Goal: Task Accomplishment & Management: Manage account settings

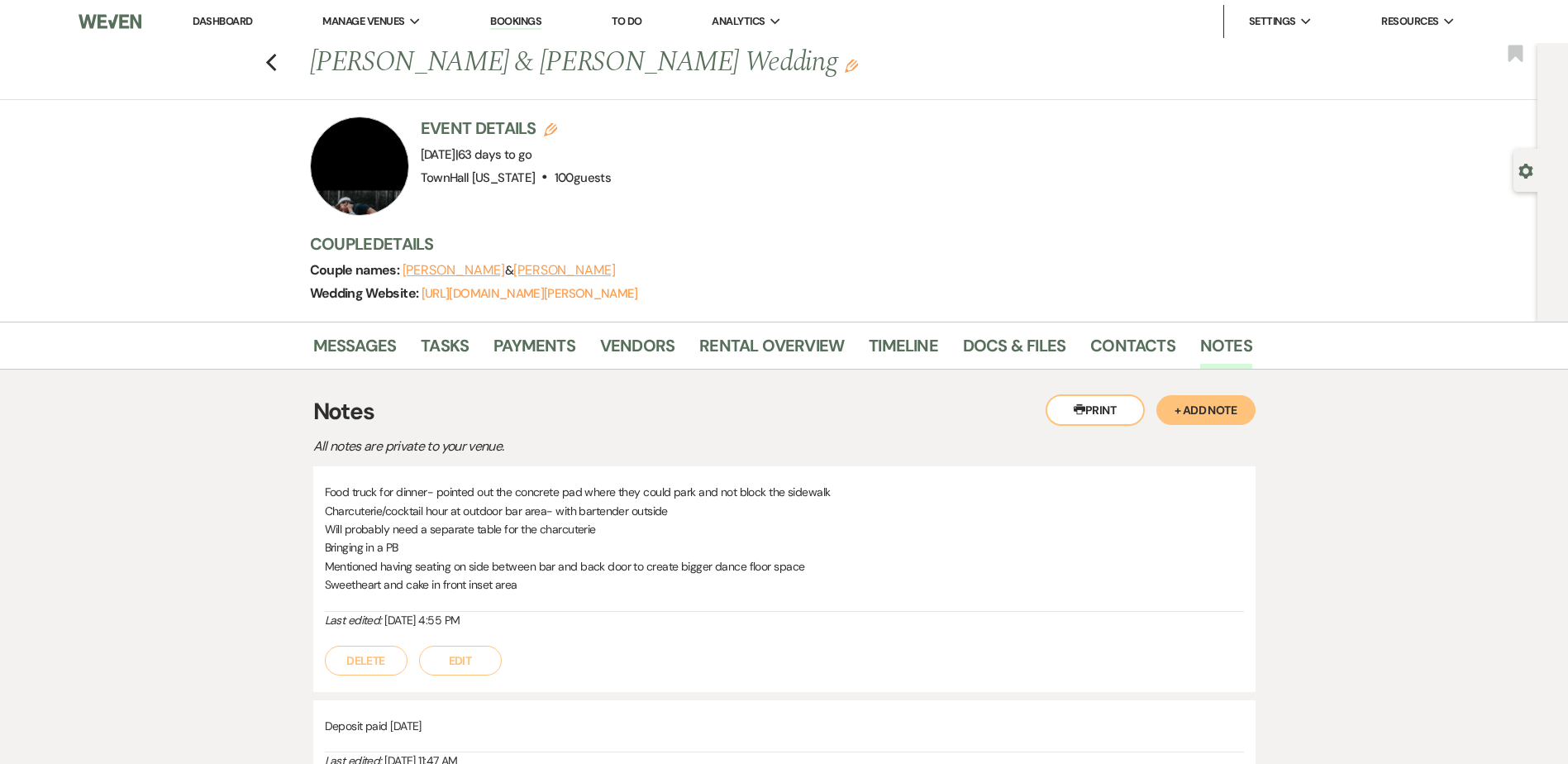
click at [244, 23] on link "Dashboard" at bounding box center [221, 21] width 60 height 14
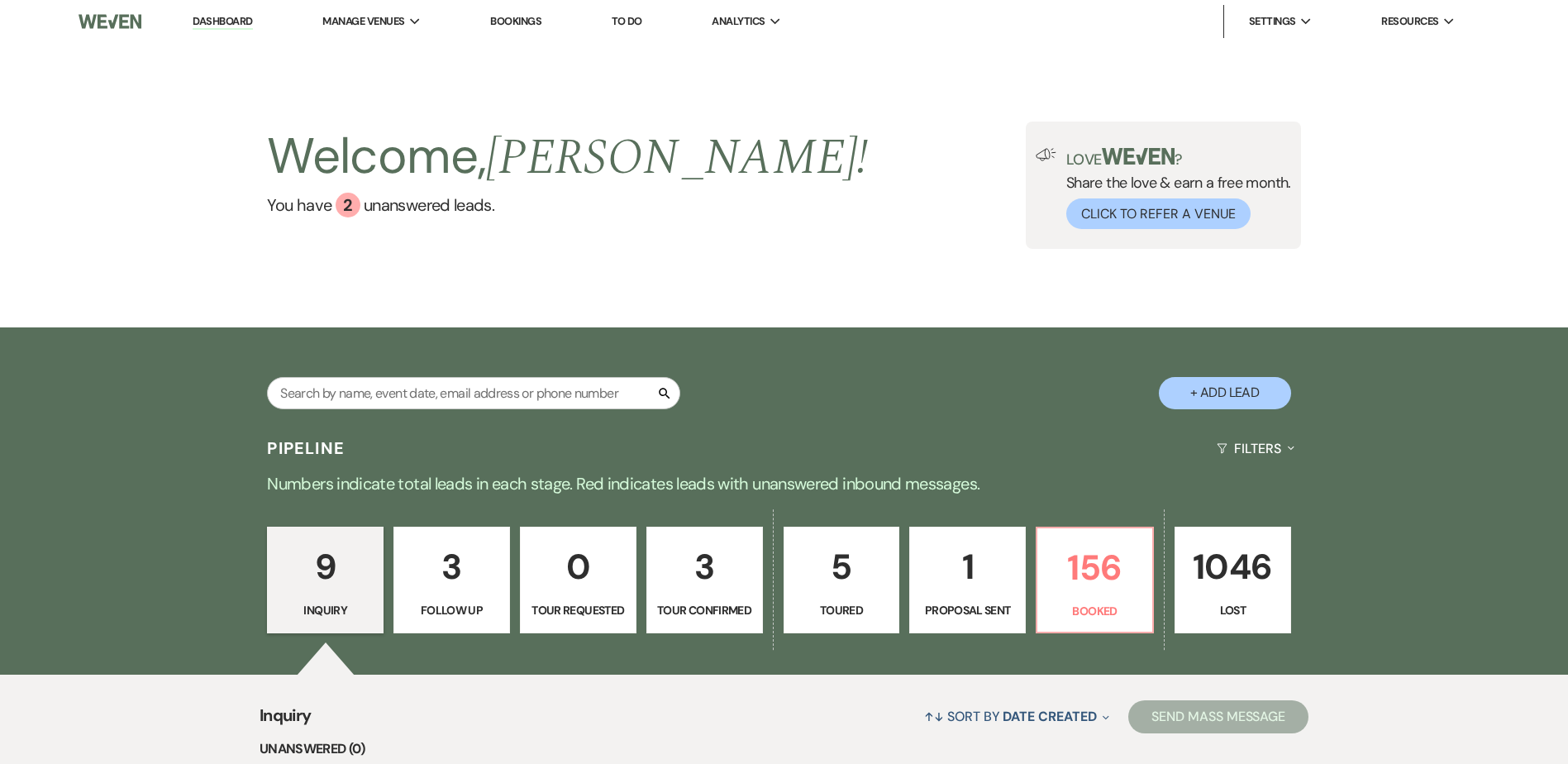
click at [702, 590] on p "3" at bounding box center [704, 567] width 95 height 55
select select "4"
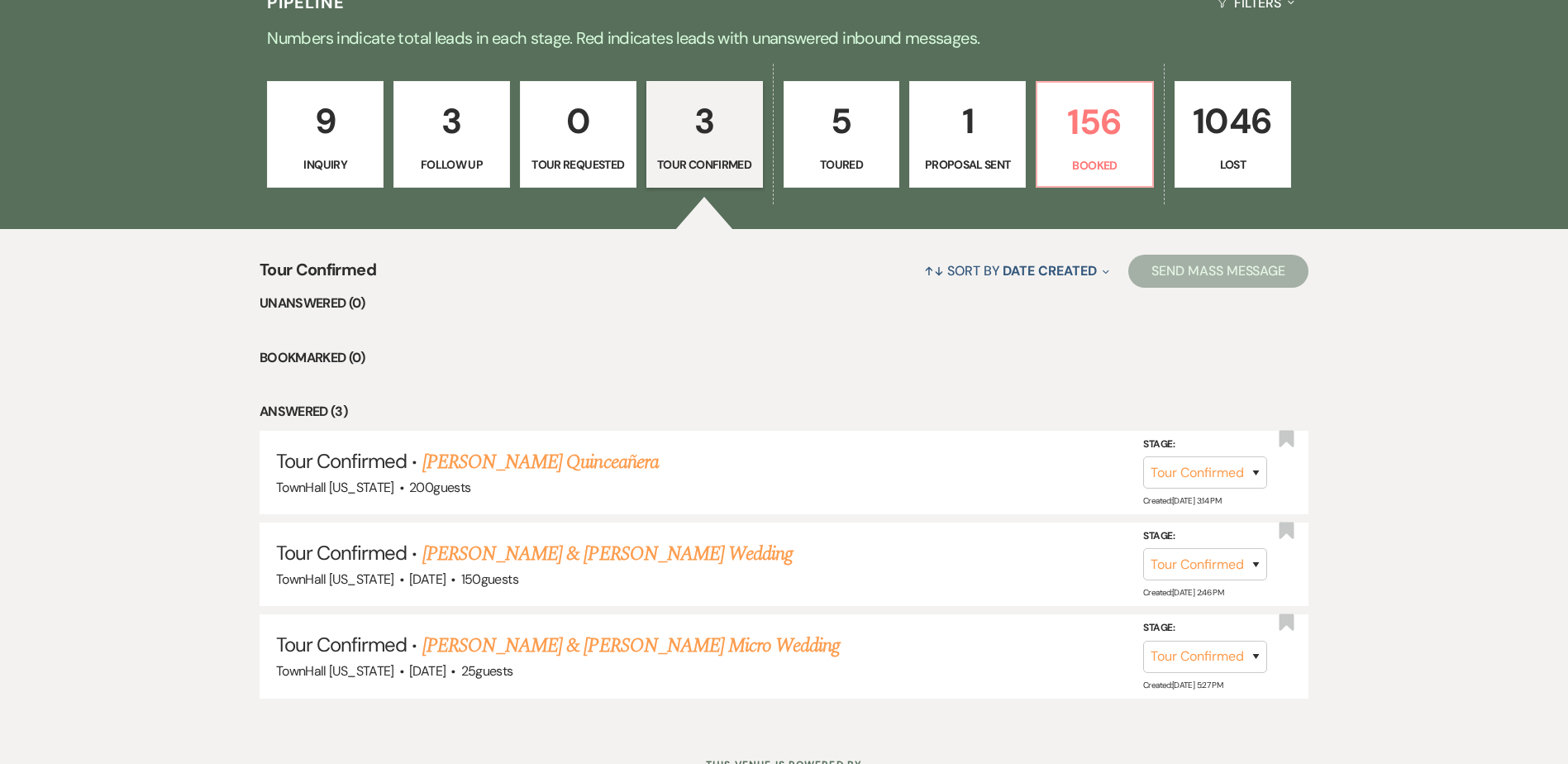
scroll to position [514, 0]
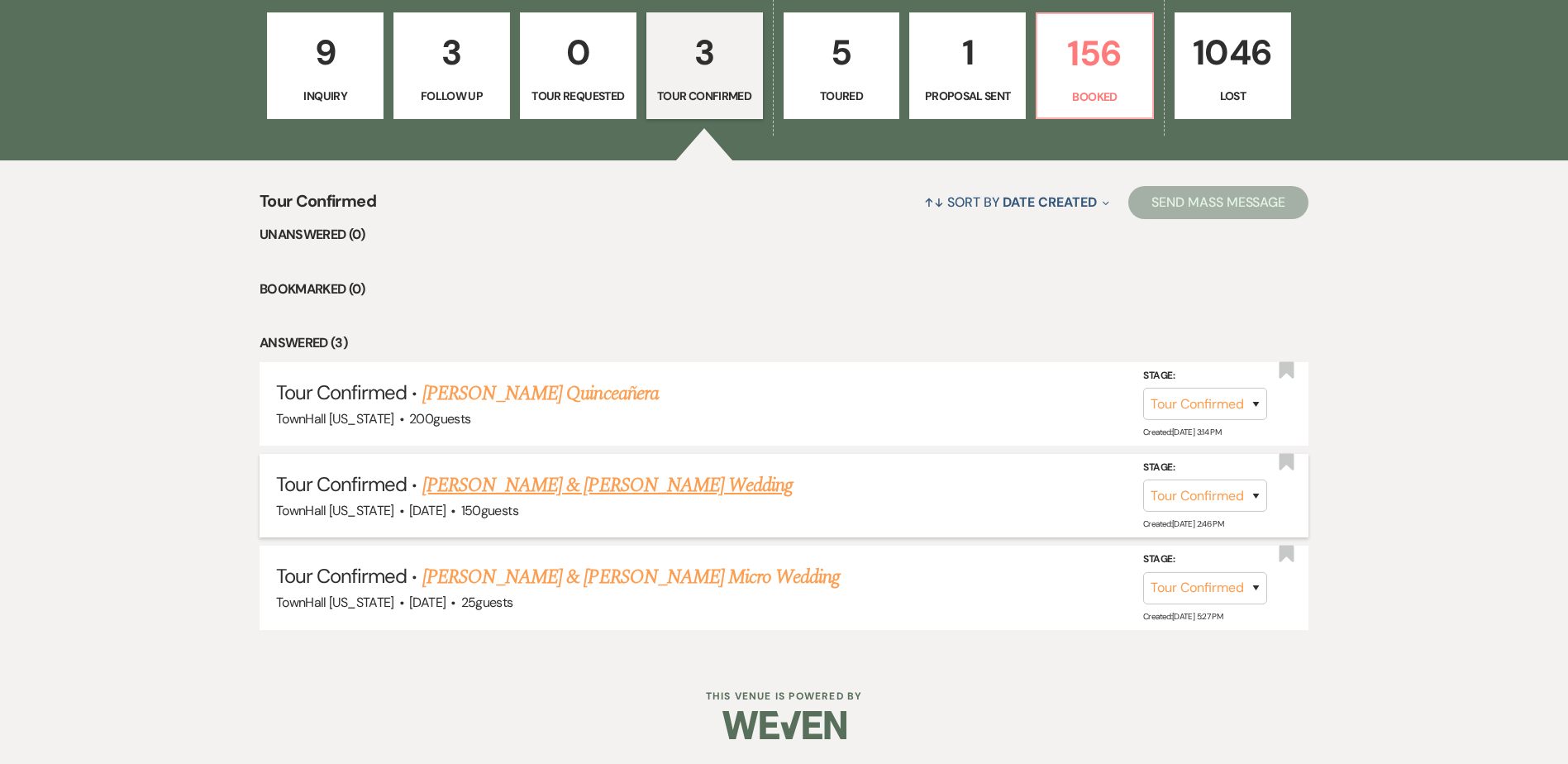
click at [659, 486] on link "[PERSON_NAME] & [PERSON_NAME] Wedding" at bounding box center [607, 485] width 370 height 29
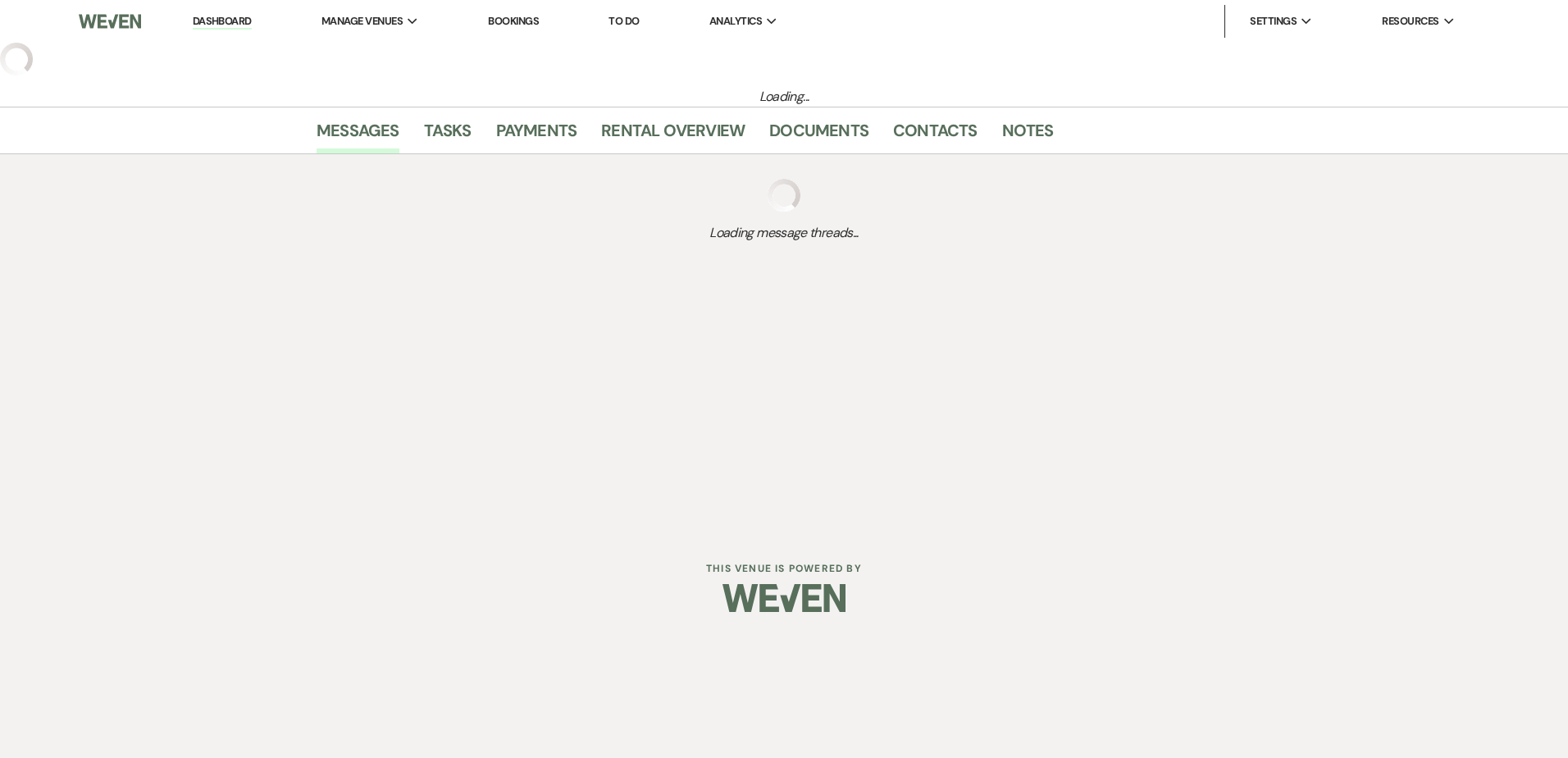
select select "4"
select select "17"
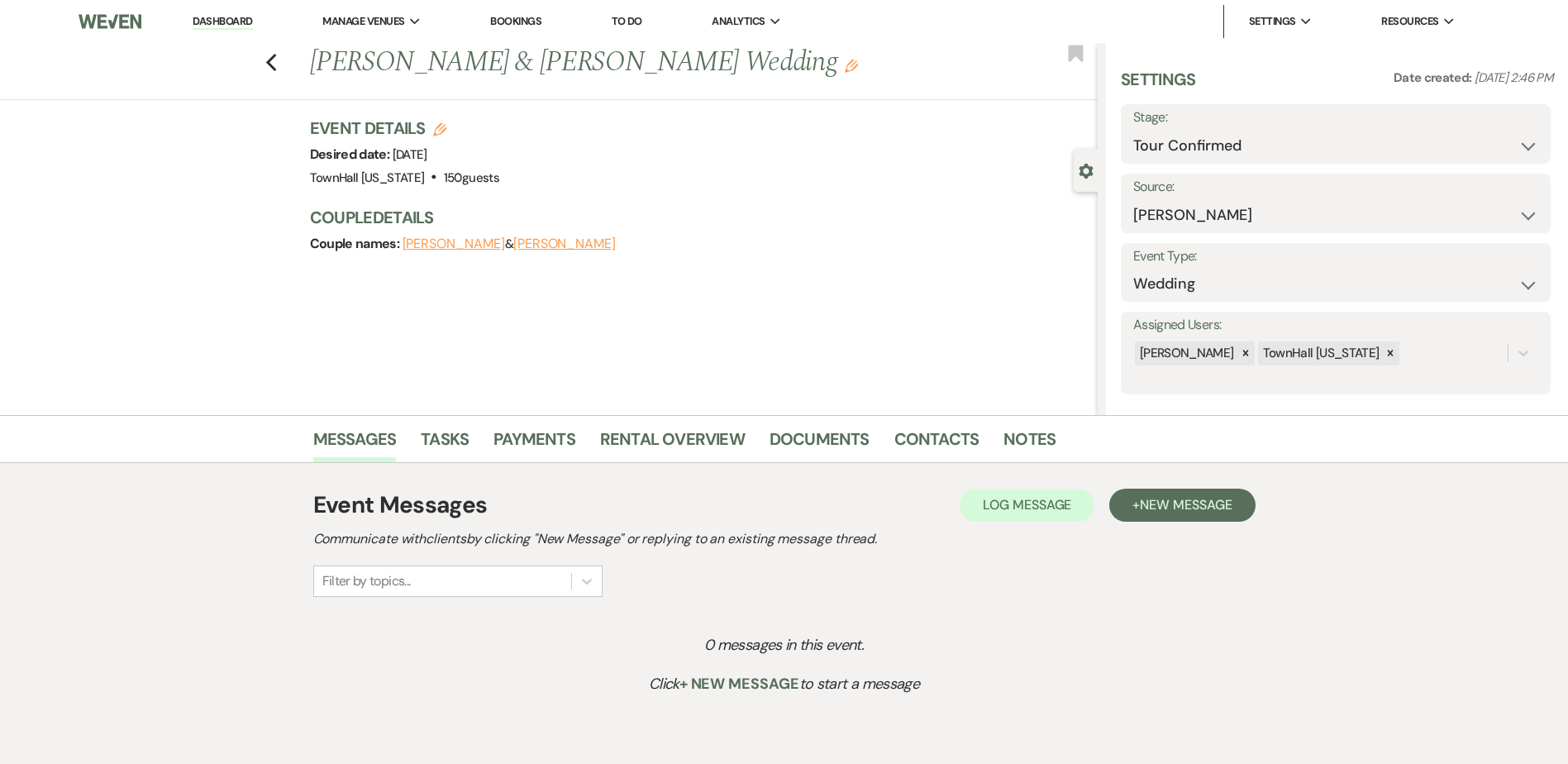
click at [446, 122] on button "Edit" at bounding box center [439, 129] width 13 height 15
select select "594"
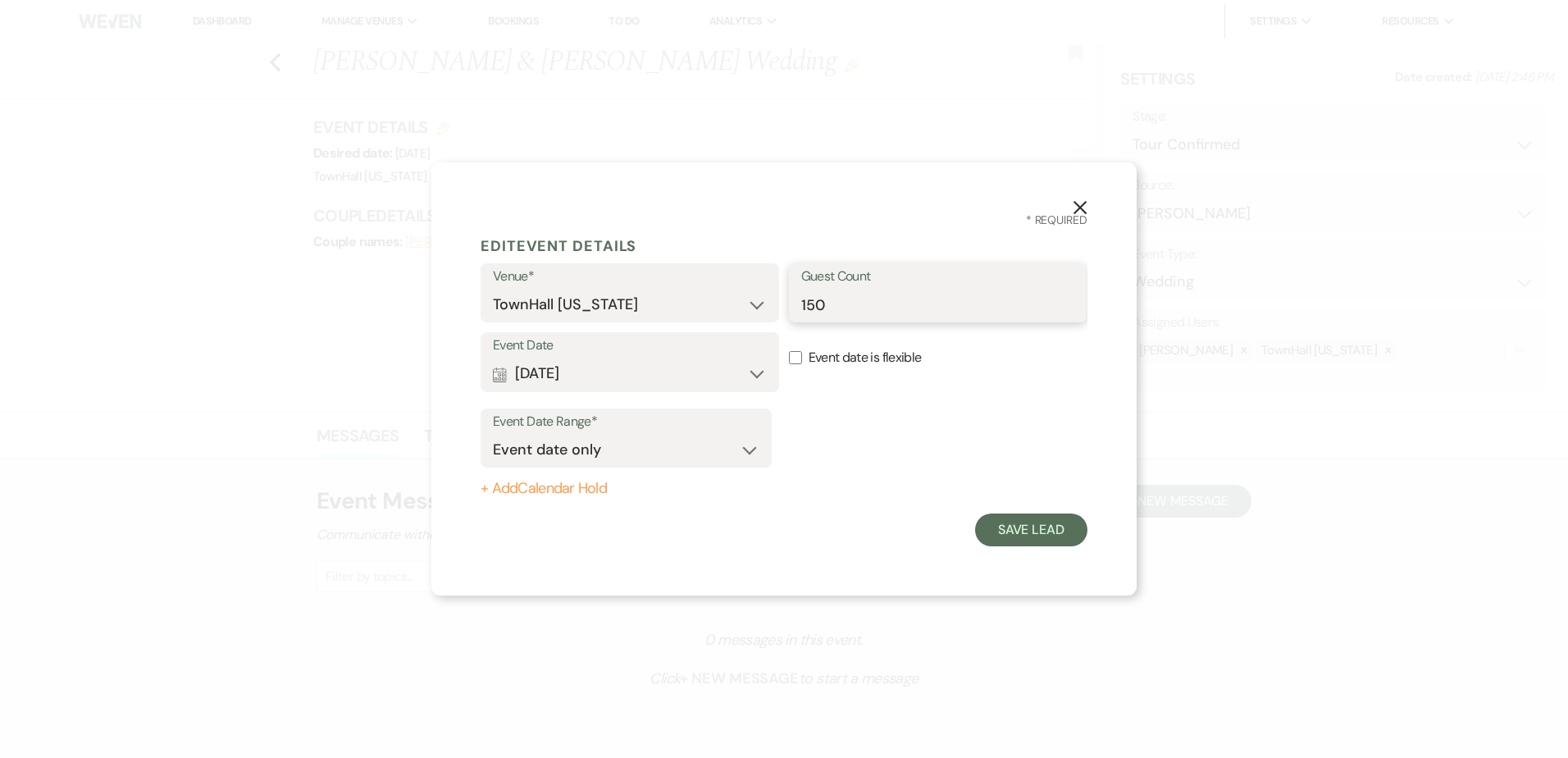
drag, startPoint x: 816, startPoint y: 301, endPoint x: 790, endPoint y: 296, distance: 26.5
click at [790, 296] on div "Guest Count 150" at bounding box center [938, 292] width 298 height 59
type input "70-80"
click at [1034, 527] on button "Save Lead" at bounding box center [1031, 529] width 112 height 33
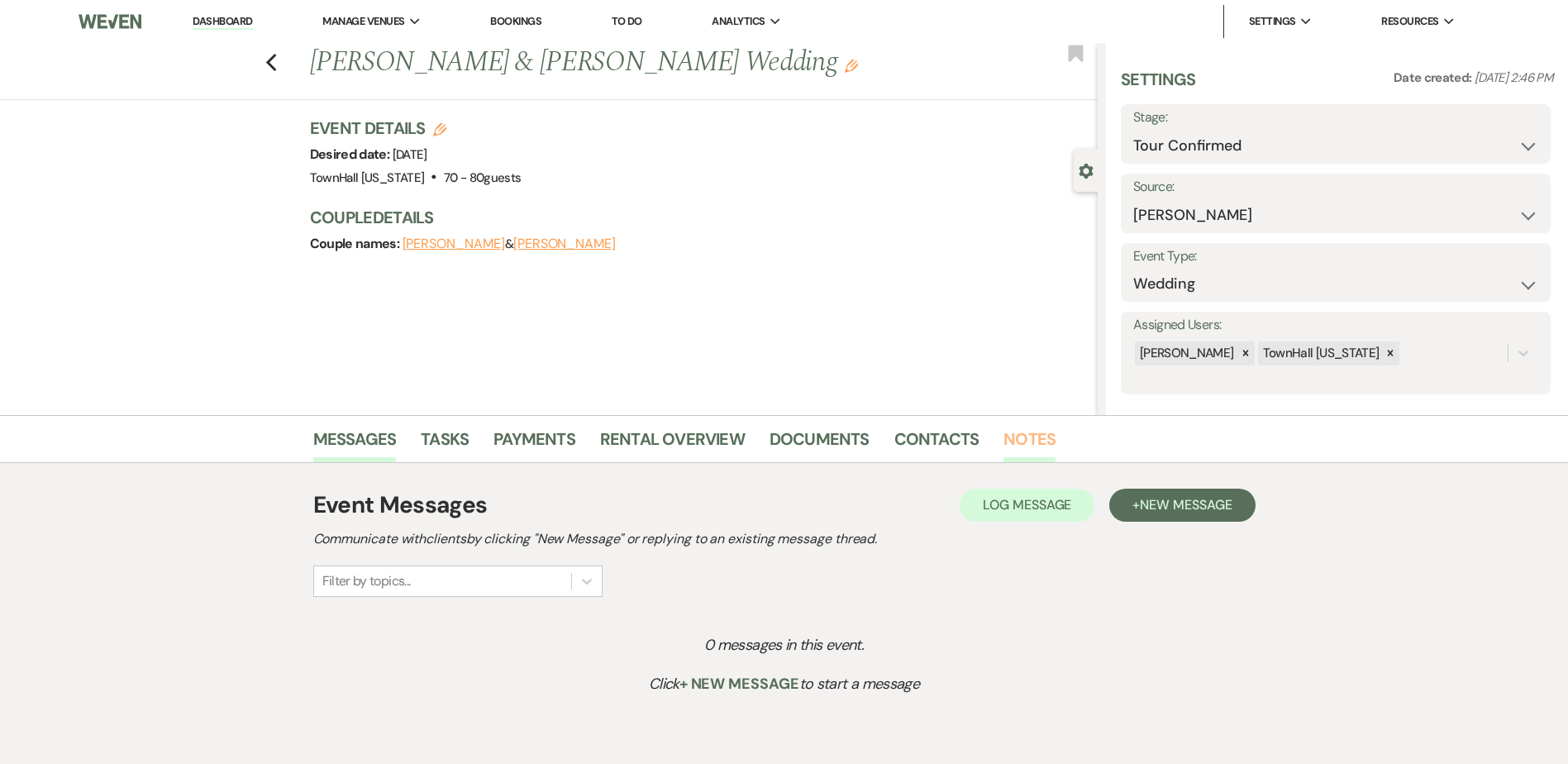
click at [1034, 449] on link "Notes" at bounding box center [1029, 444] width 52 height 36
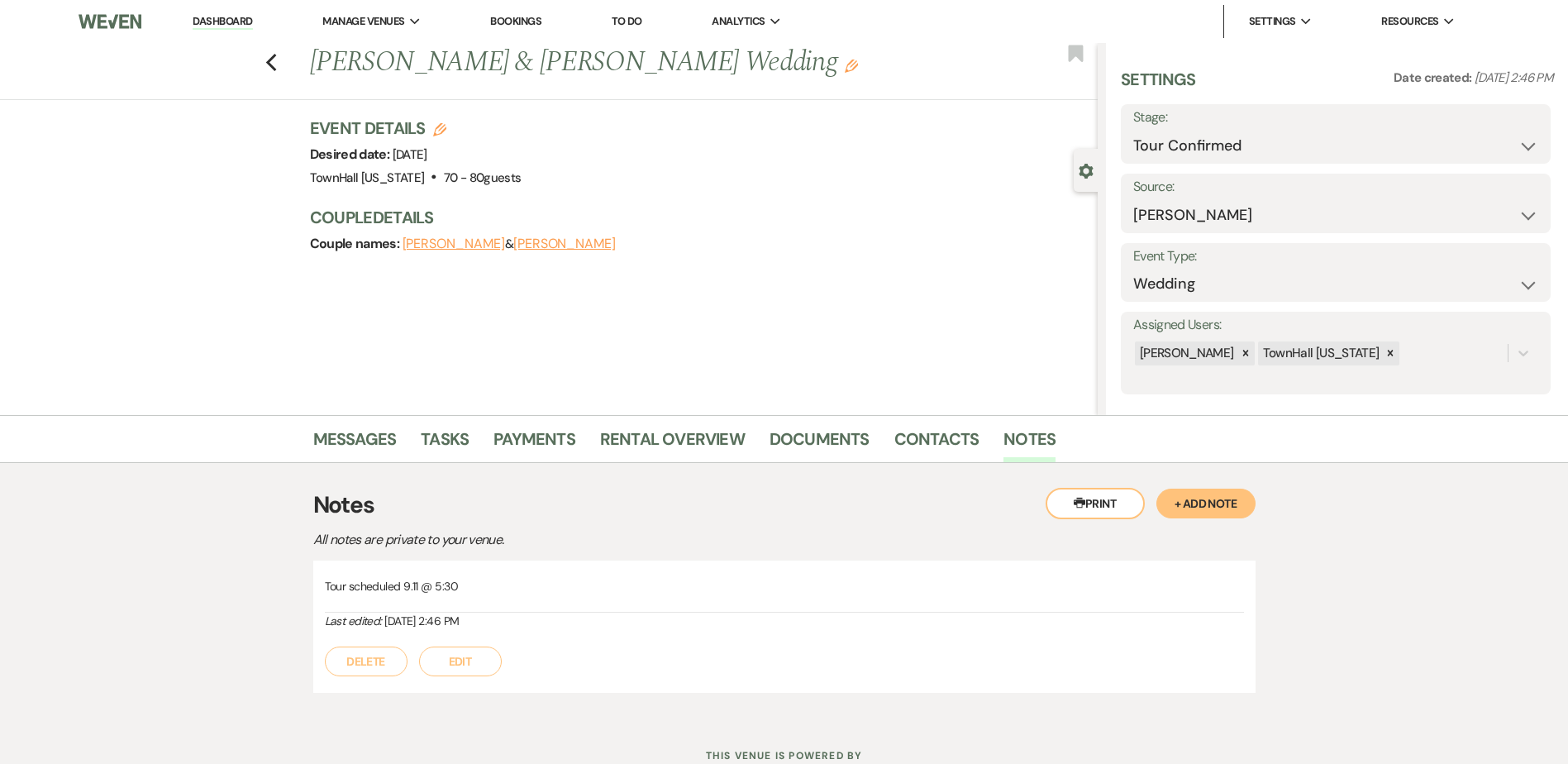
drag, startPoint x: 1191, startPoint y: 495, endPoint x: 988, endPoint y: 541, distance: 208.1
click at [1169, 495] on button "+ Add Note" at bounding box center [1205, 503] width 99 height 29
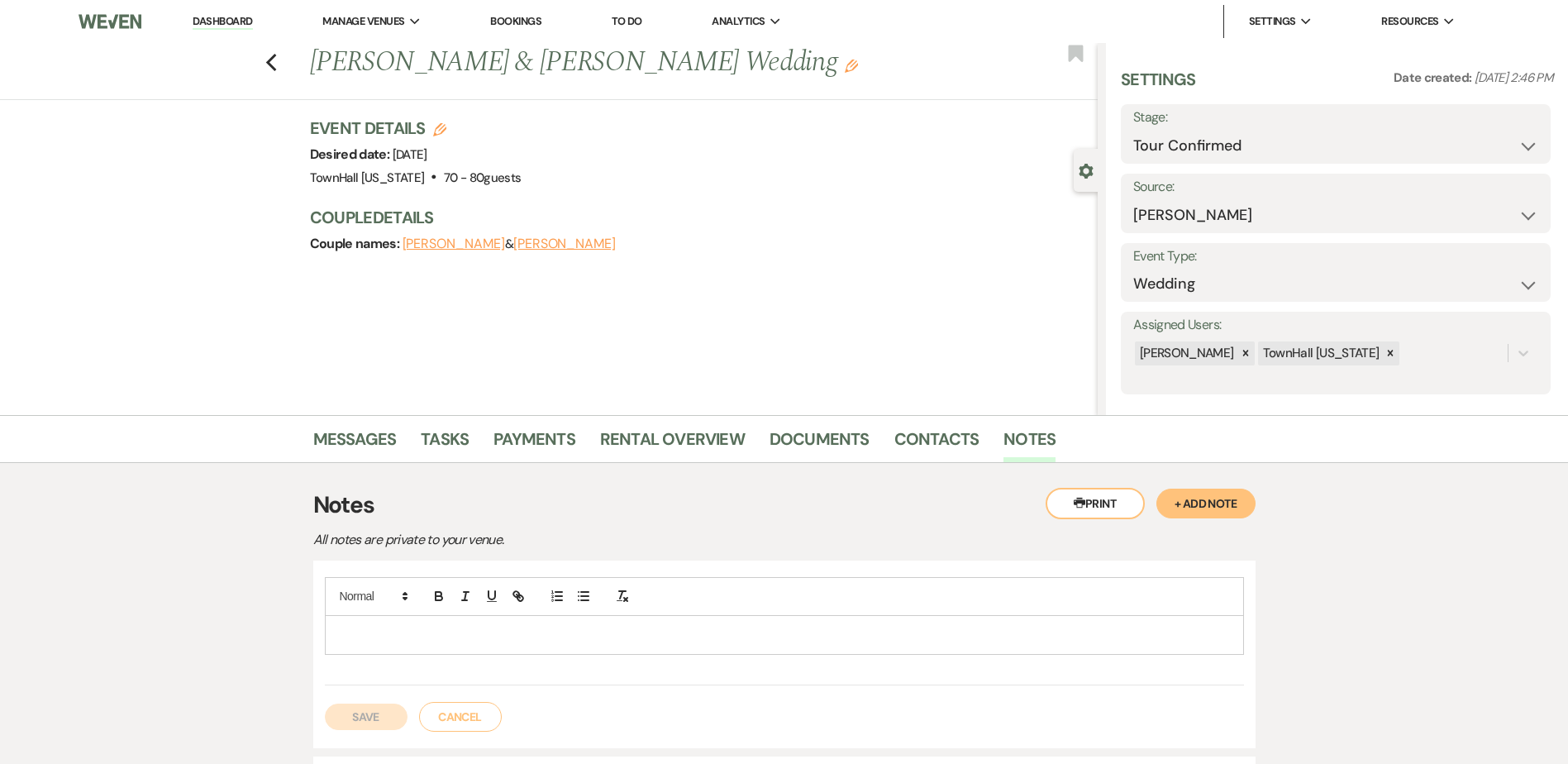
click at [528, 627] on p at bounding box center [784, 634] width 892 height 18
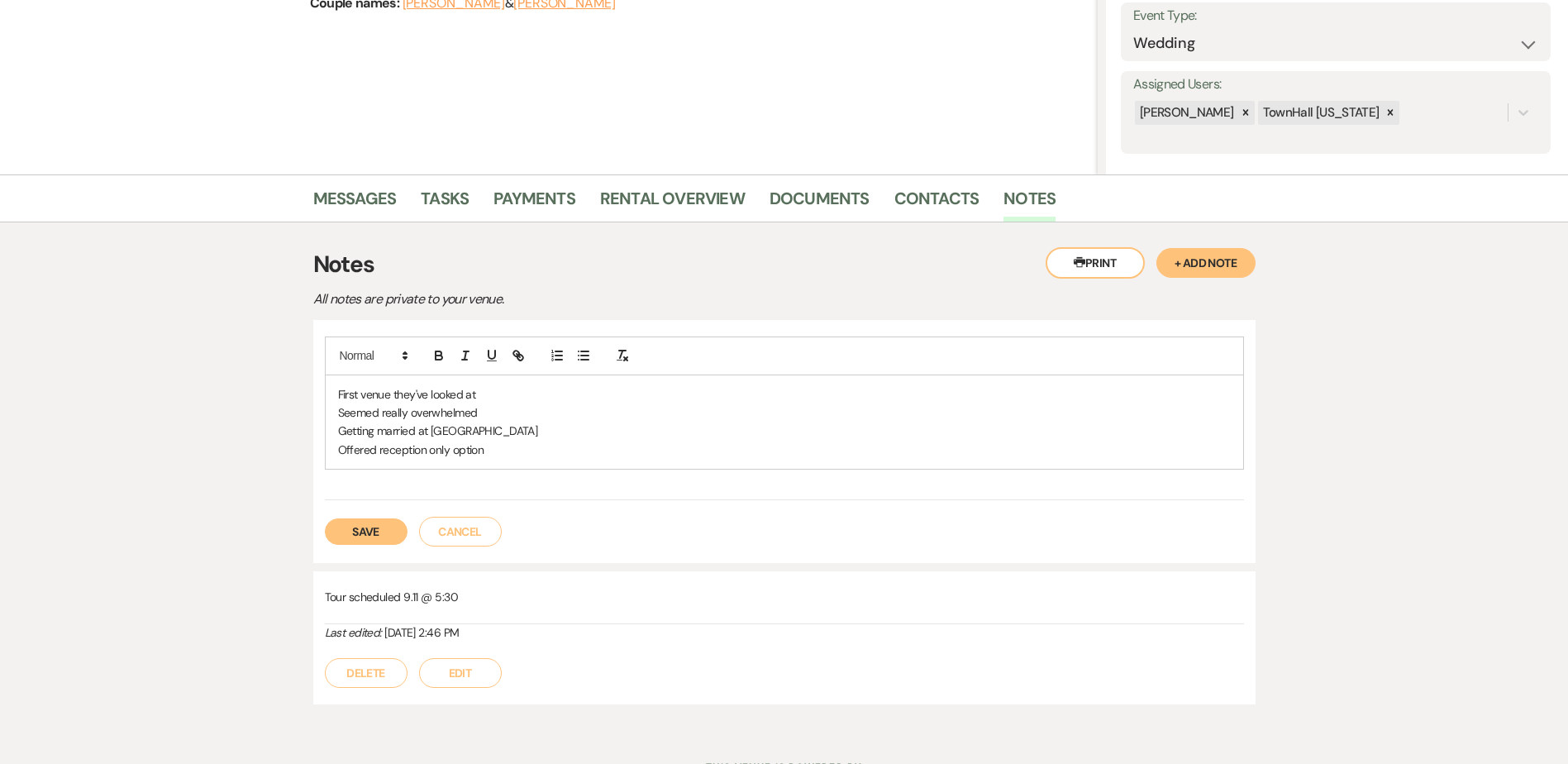
scroll to position [248, 0]
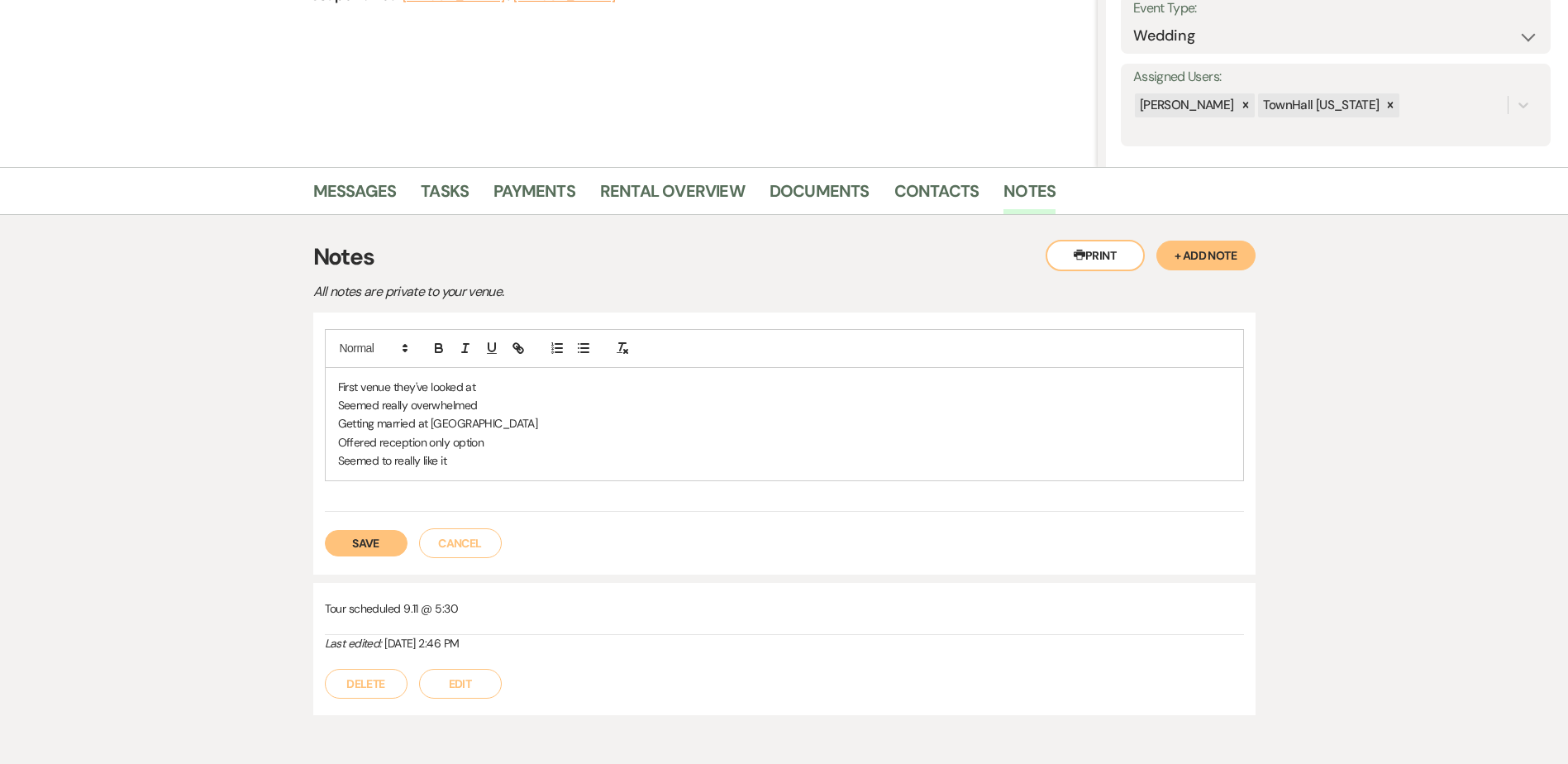
click at [366, 531] on button "Save" at bounding box center [366, 543] width 83 height 27
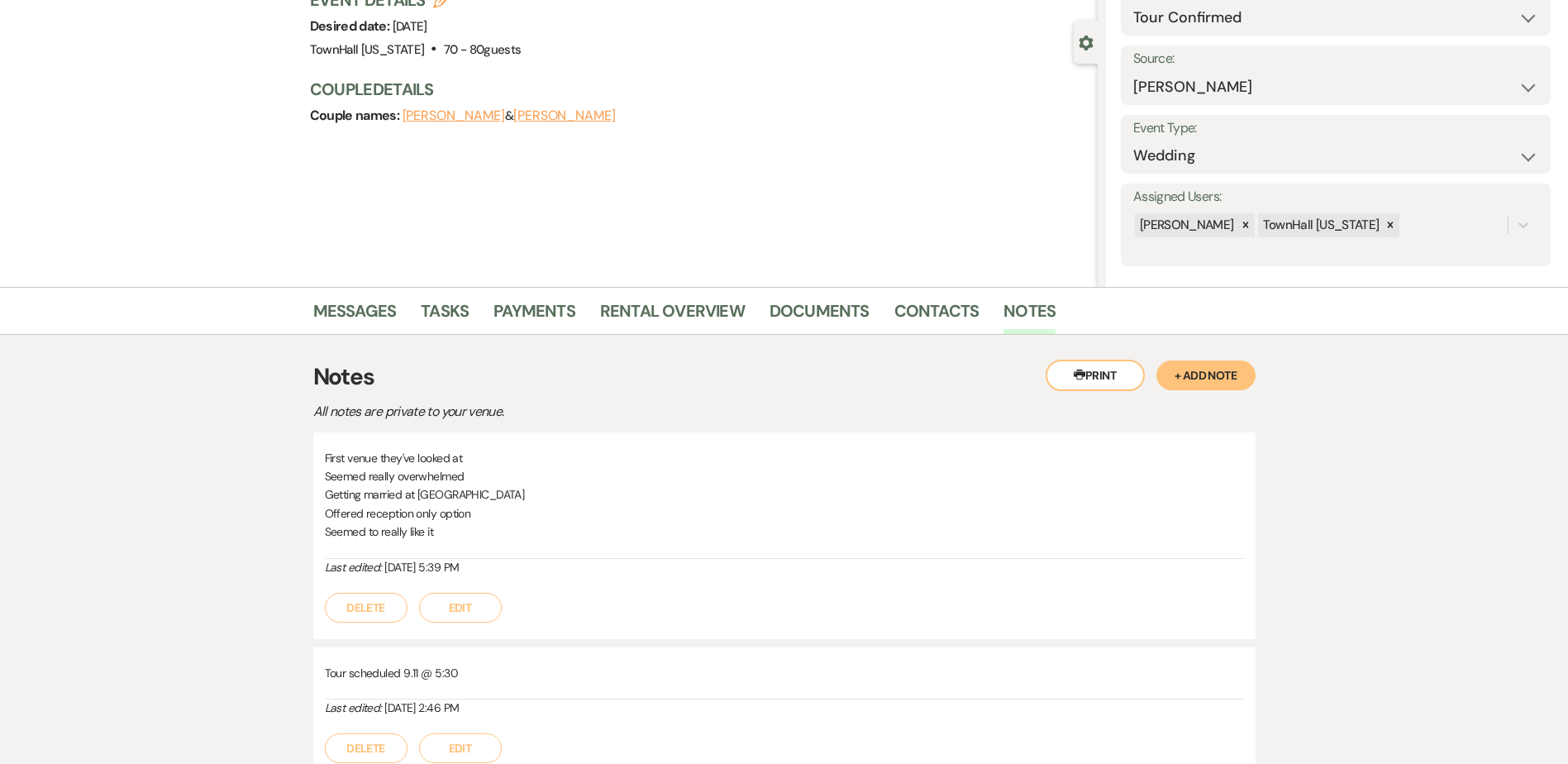
scroll to position [0, 0]
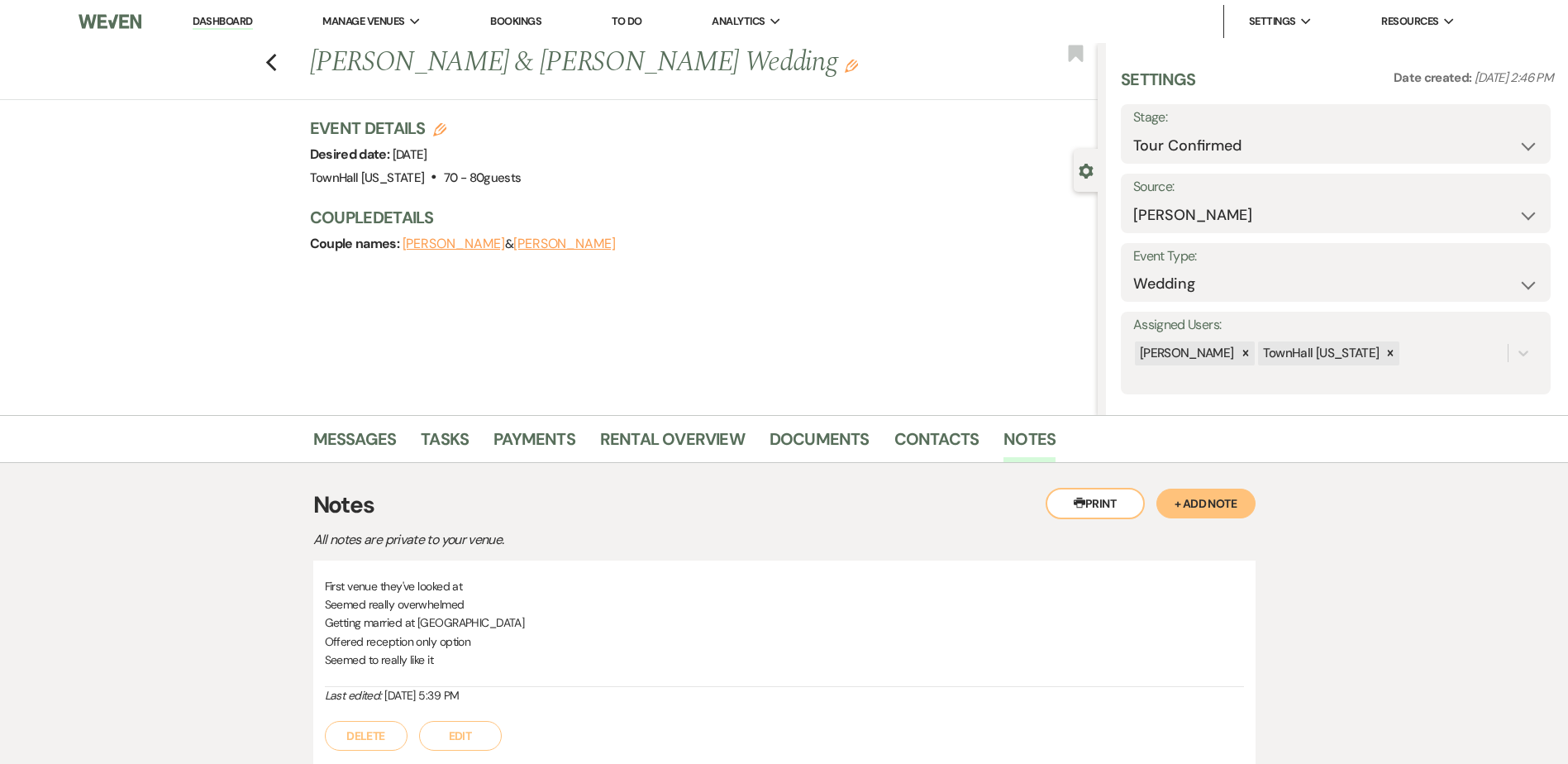
click at [452, 735] on button "Edit" at bounding box center [460, 735] width 83 height 29
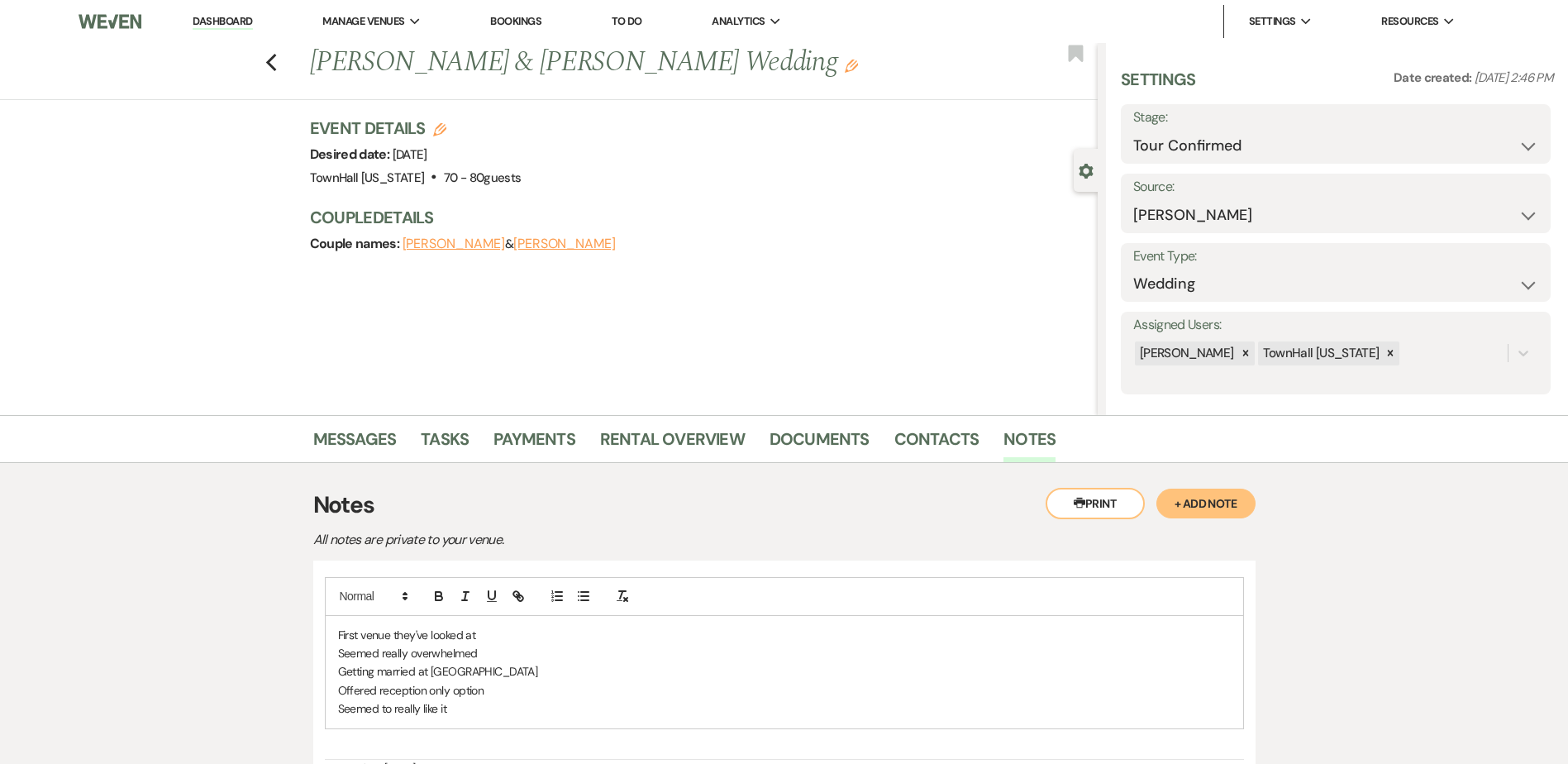
drag, startPoint x: 452, startPoint y: 734, endPoint x: 424, endPoint y: 712, distance: 35.6
click at [417, 716] on p "Seemed to really like it" at bounding box center [784, 708] width 892 height 18
click at [454, 704] on p "Seemed to really like it" at bounding box center [784, 708] width 892 height 18
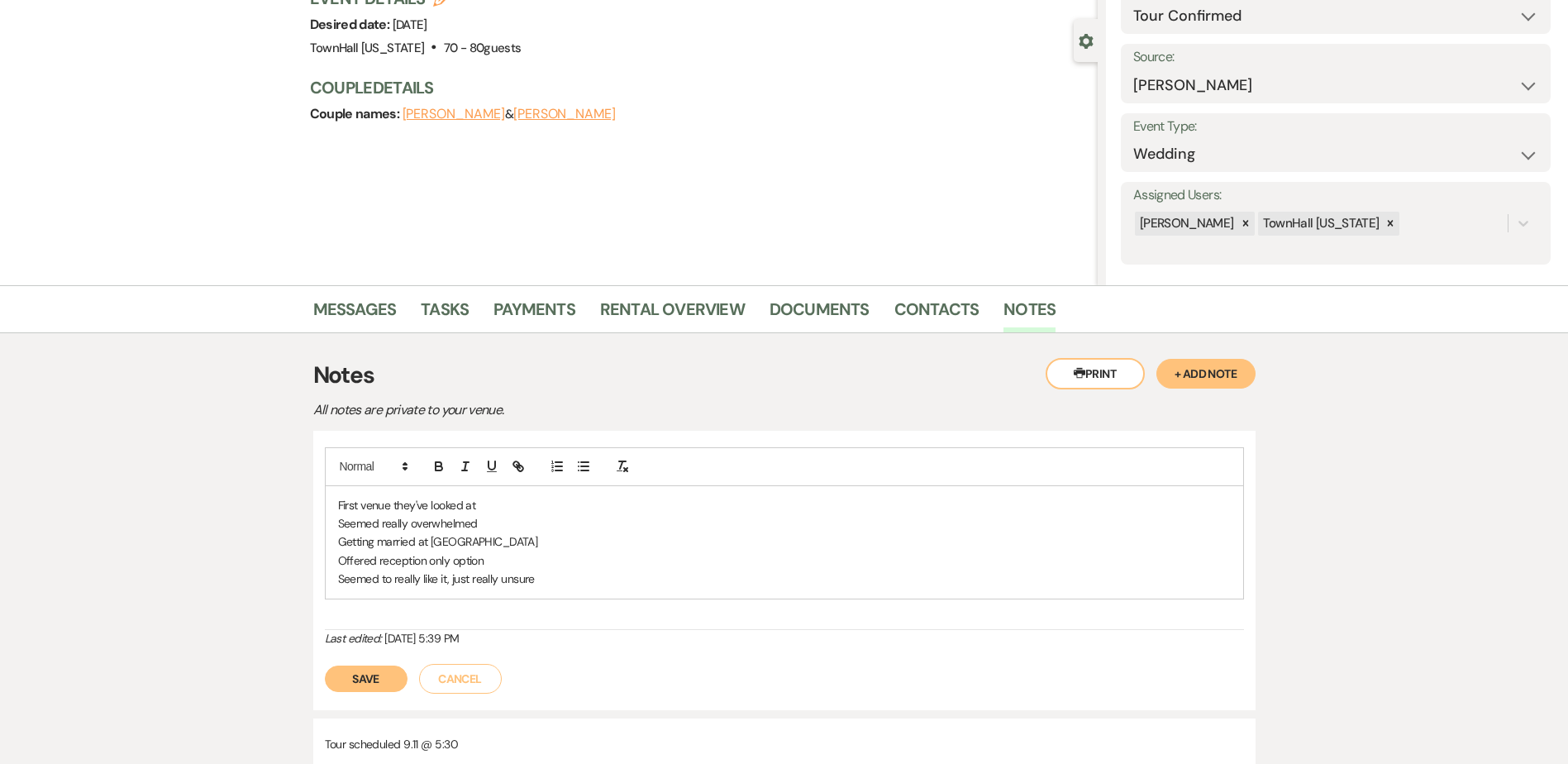
scroll to position [165, 0]
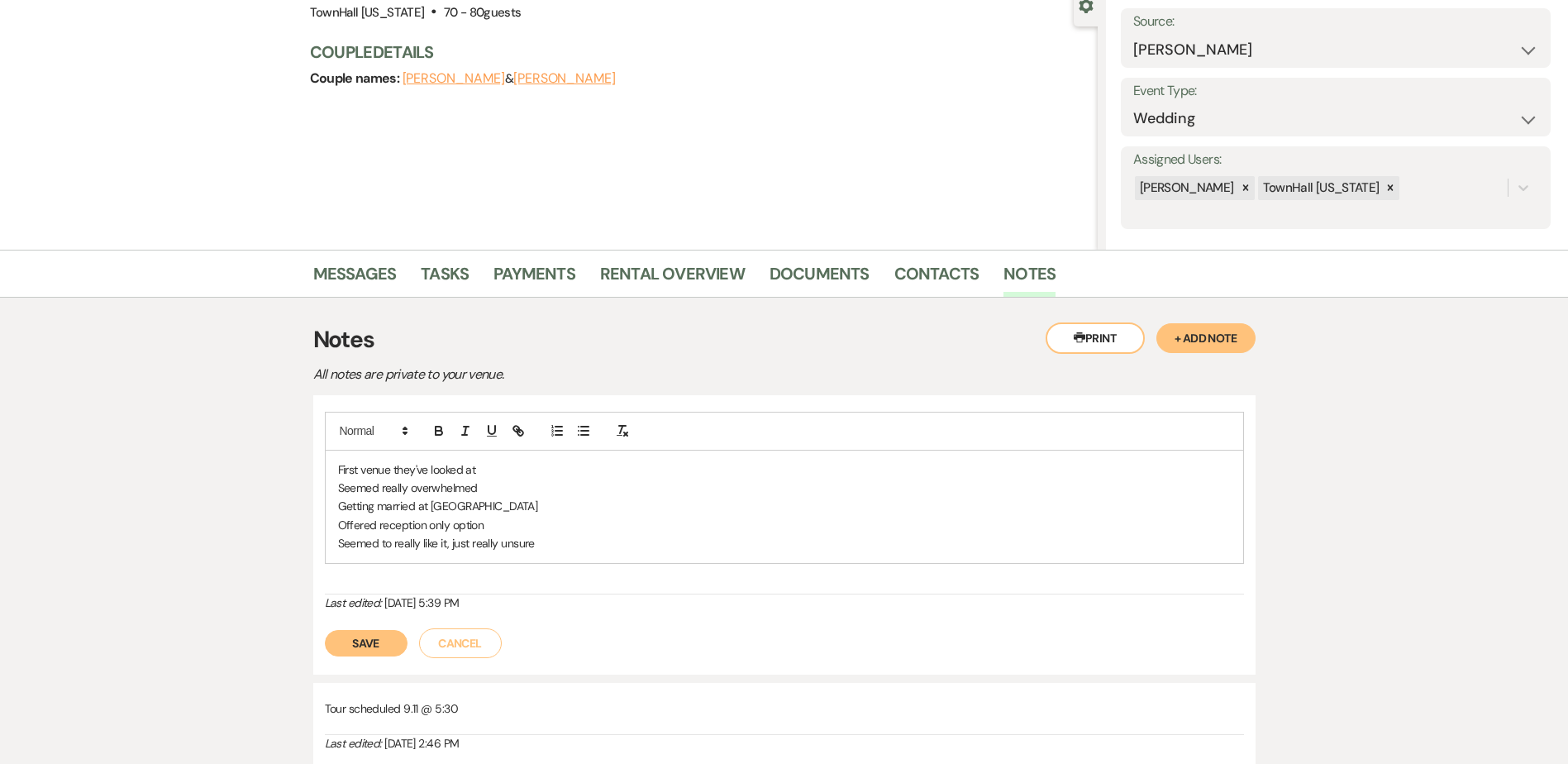
click at [362, 649] on button "Save" at bounding box center [366, 643] width 83 height 27
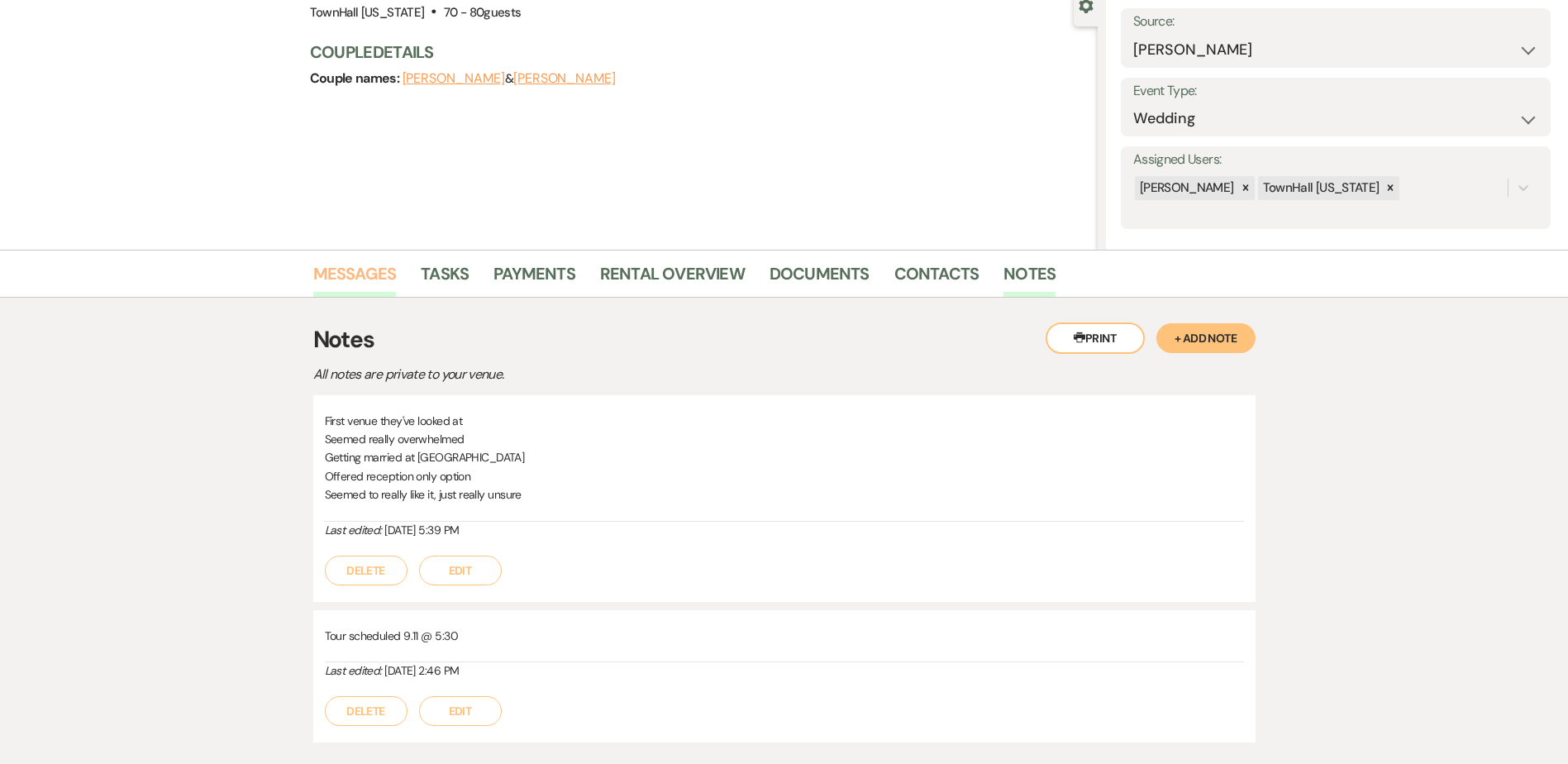
click at [356, 274] on link "Messages" at bounding box center [355, 278] width 84 height 36
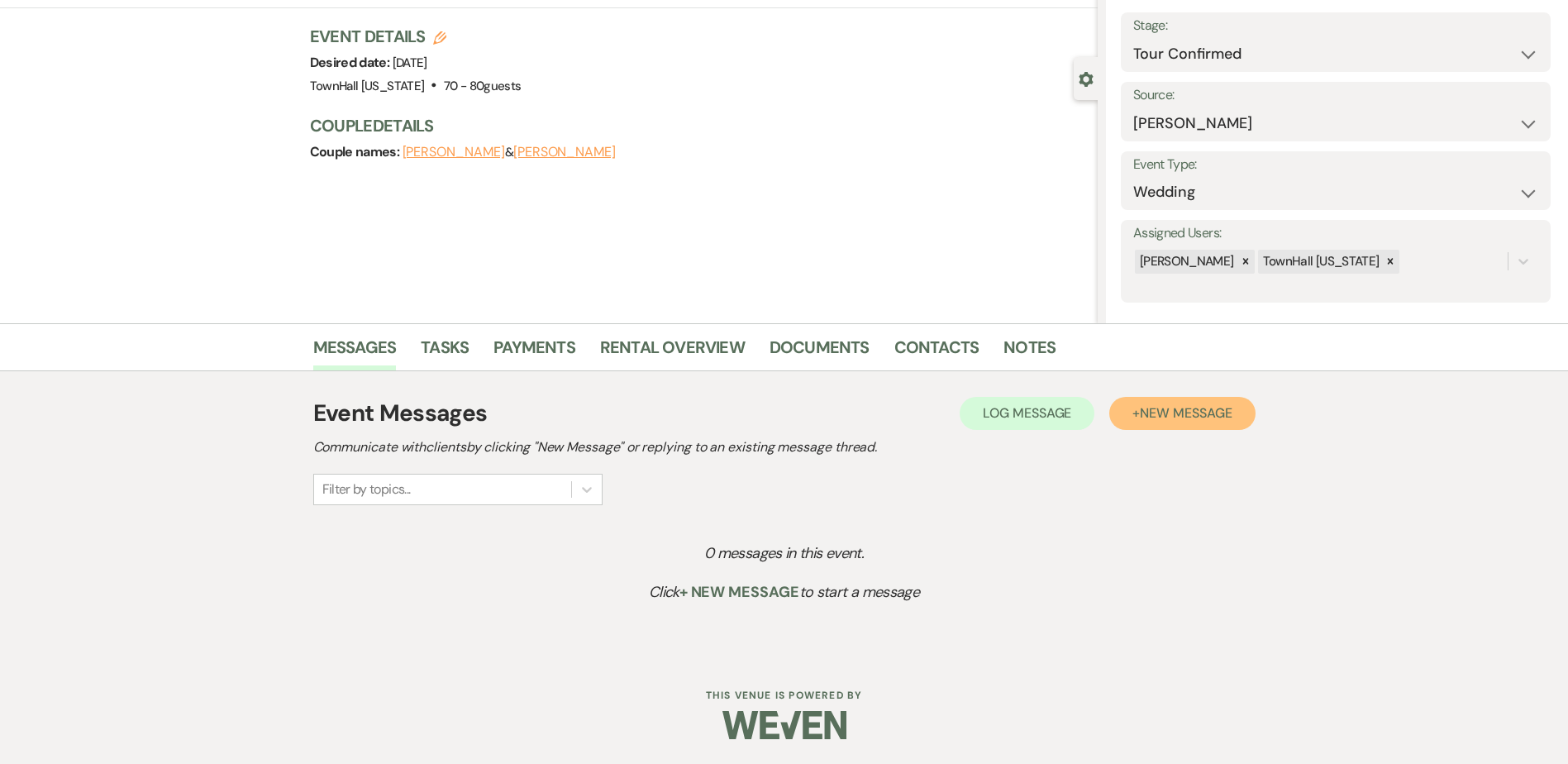
click at [1152, 414] on span "New Message" at bounding box center [1185, 413] width 92 height 18
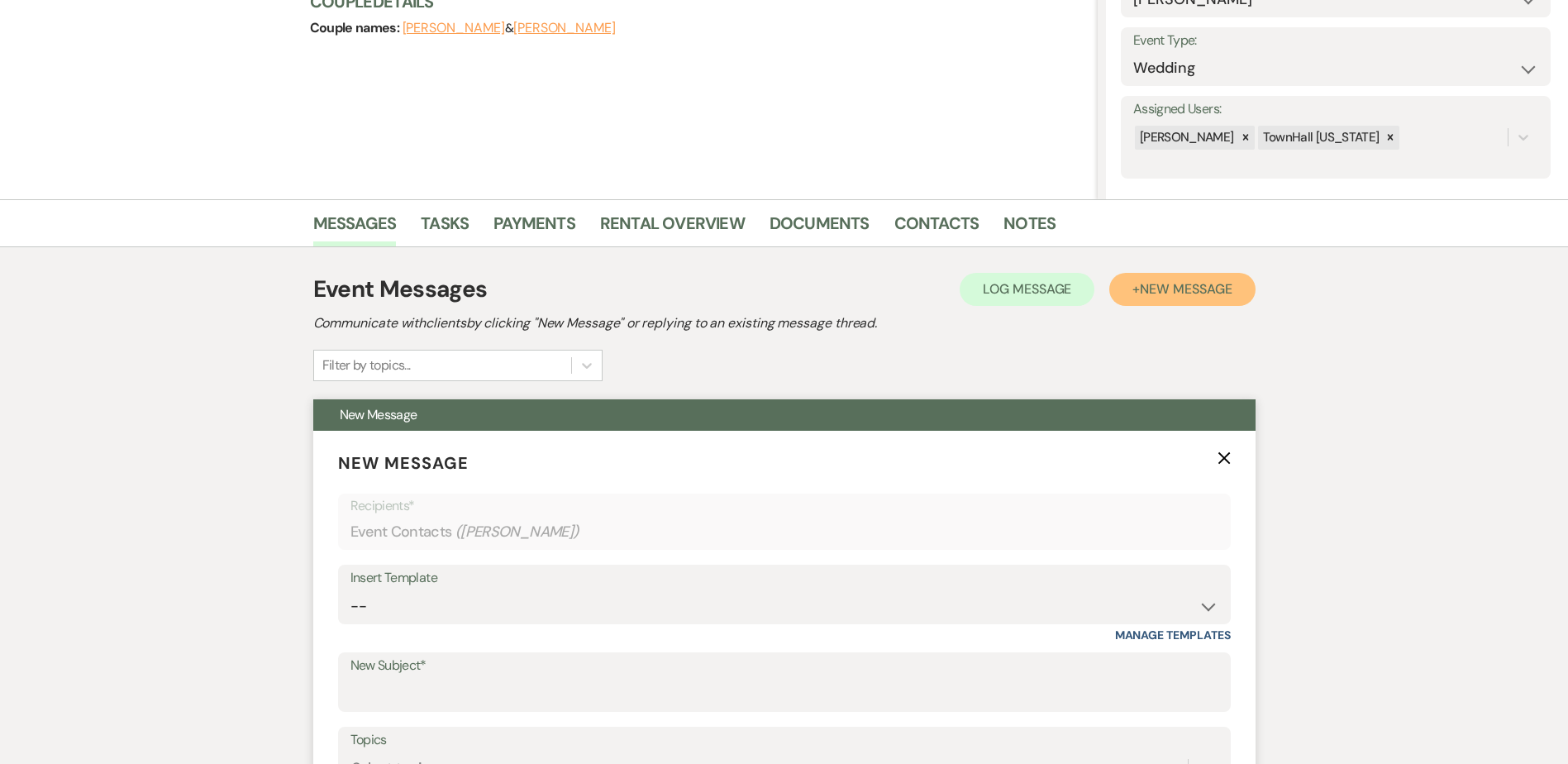
scroll to position [340, 0]
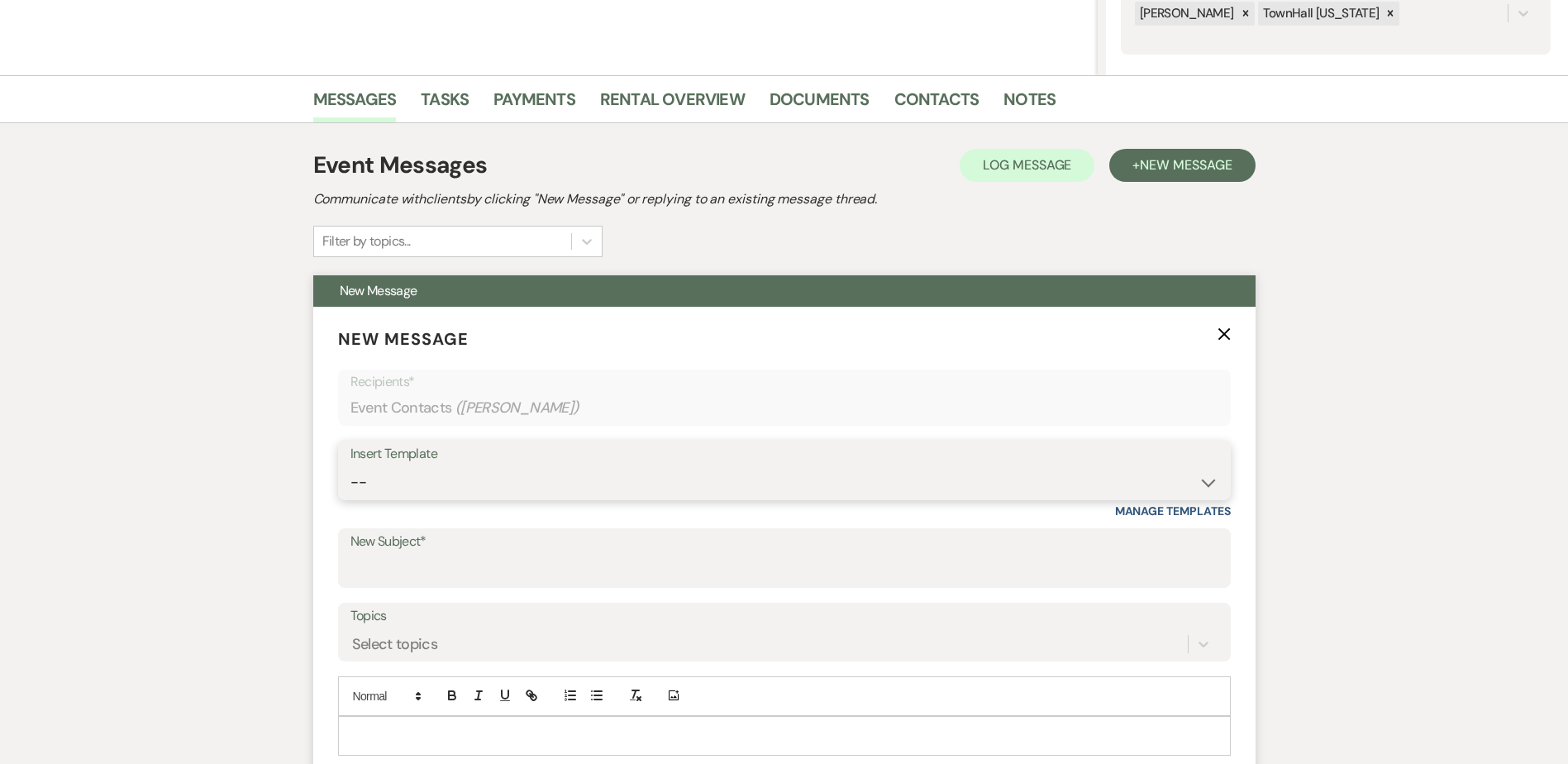
click at [390, 486] on select "-- Wedding Inquiry Follow Up: 2-3 days after initial lead- Avg Cost + Albums Th…" at bounding box center [784, 482] width 868 height 32
select select "1516"
click at [350, 466] on select "-- Wedding Inquiry Follow Up: 2-3 days after initial lead- Avg Cost + Albums Th…" at bounding box center [784, 482] width 868 height 32
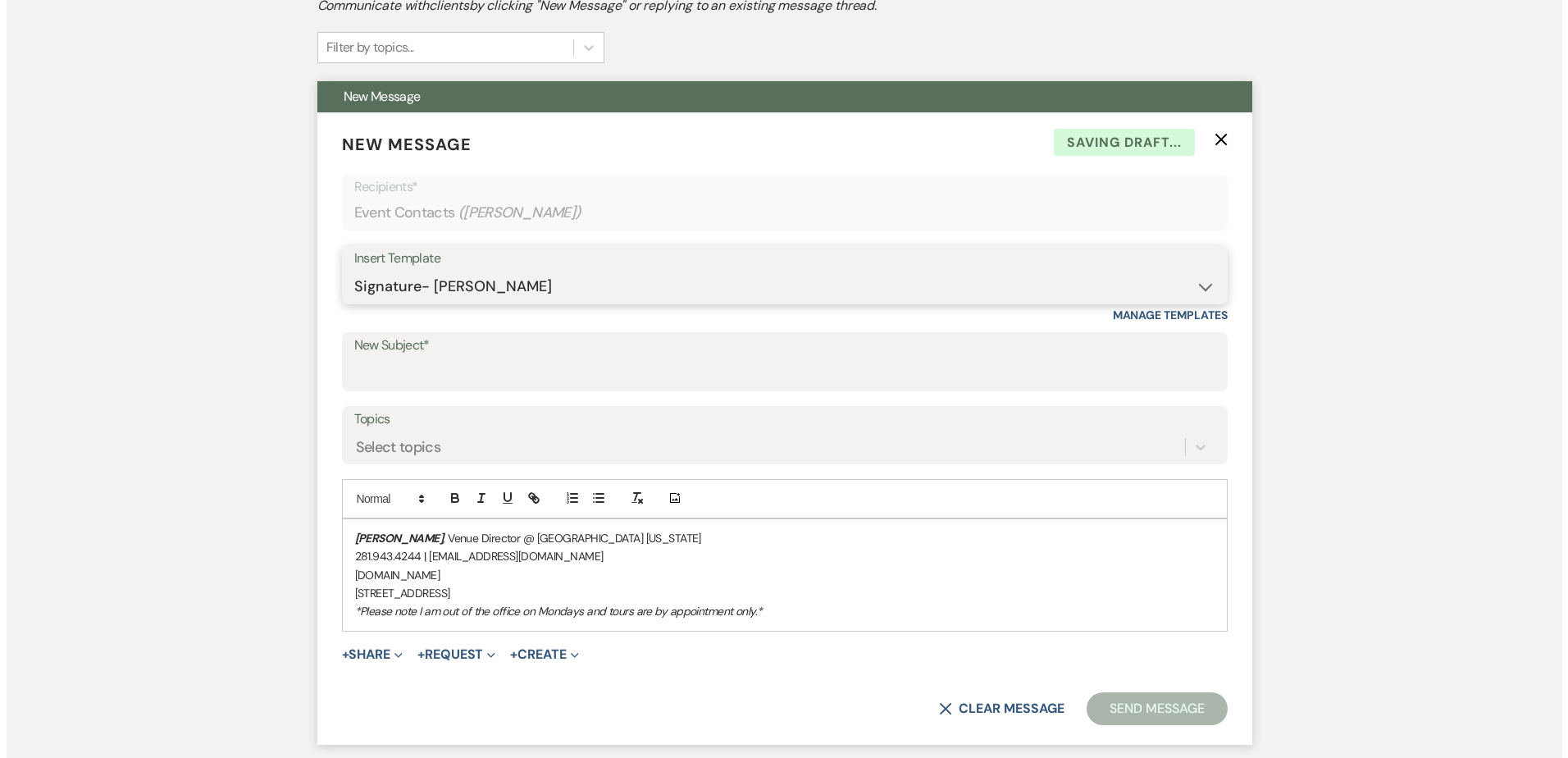
scroll to position [747, 0]
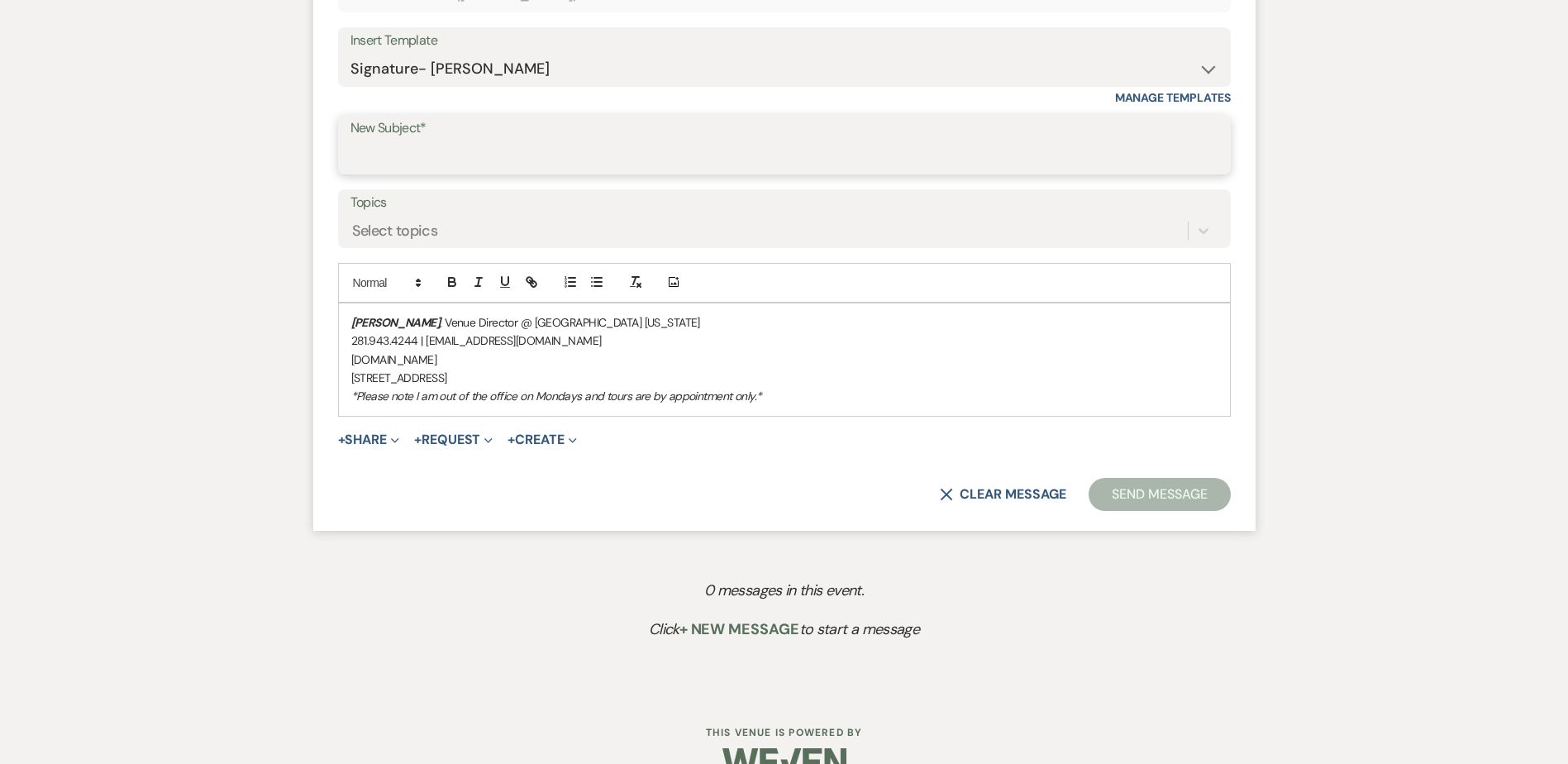
click at [393, 165] on input "New Subject*" at bounding box center [784, 157] width 868 height 32
type input "TownHall [US_STATE]: Reception Only Details"
click at [344, 320] on div "[PERSON_NAME] , Venue Director @ [GEOGRAPHIC_DATA] [US_STATE] 281.943.4244 | [E…" at bounding box center [784, 359] width 891 height 112
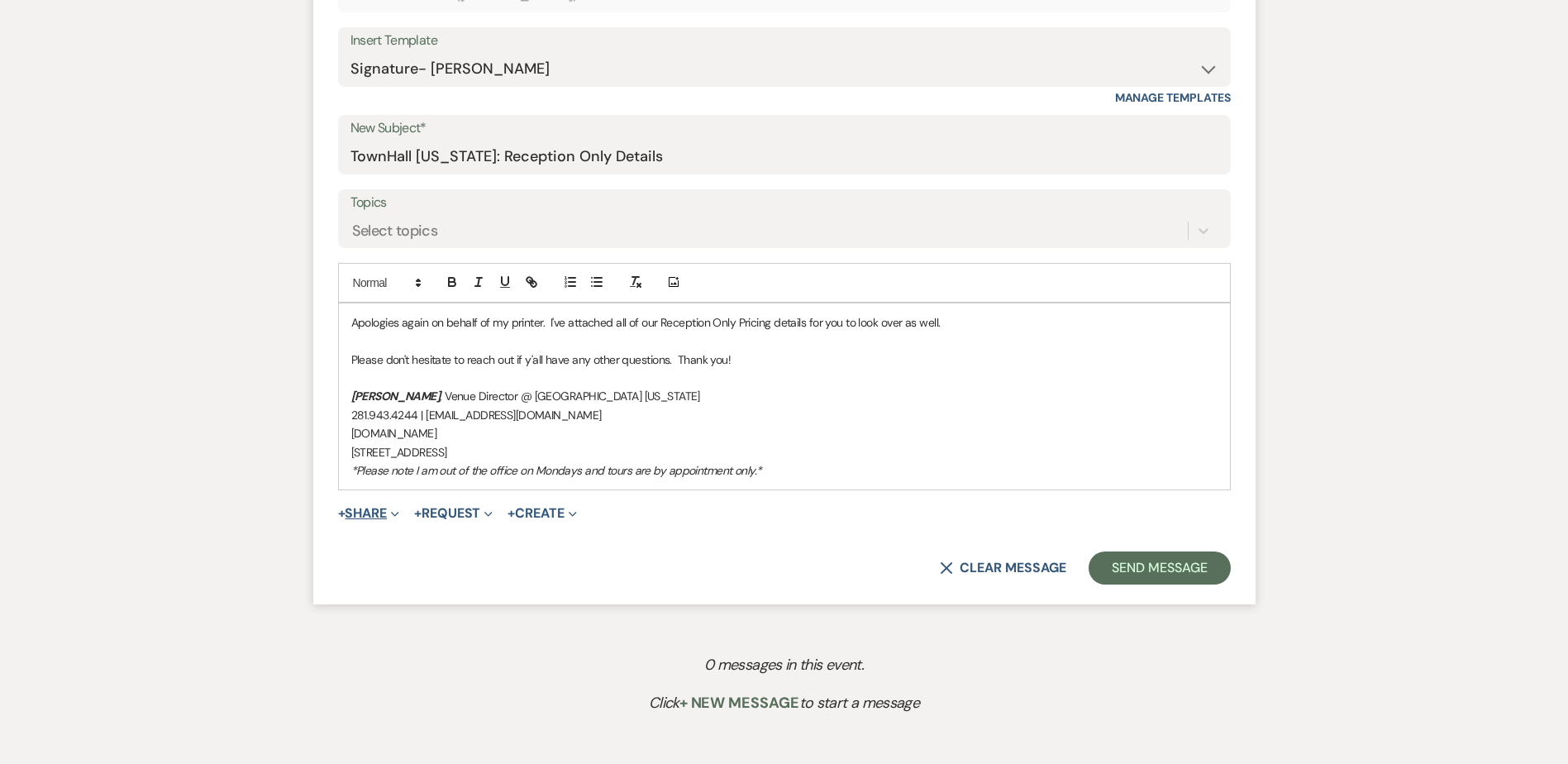
click at [391, 520] on span "Expand" at bounding box center [393, 513] width 12 height 18
click at [390, 547] on span "Doc Upload Documents" at bounding box center [405, 546] width 94 height 18
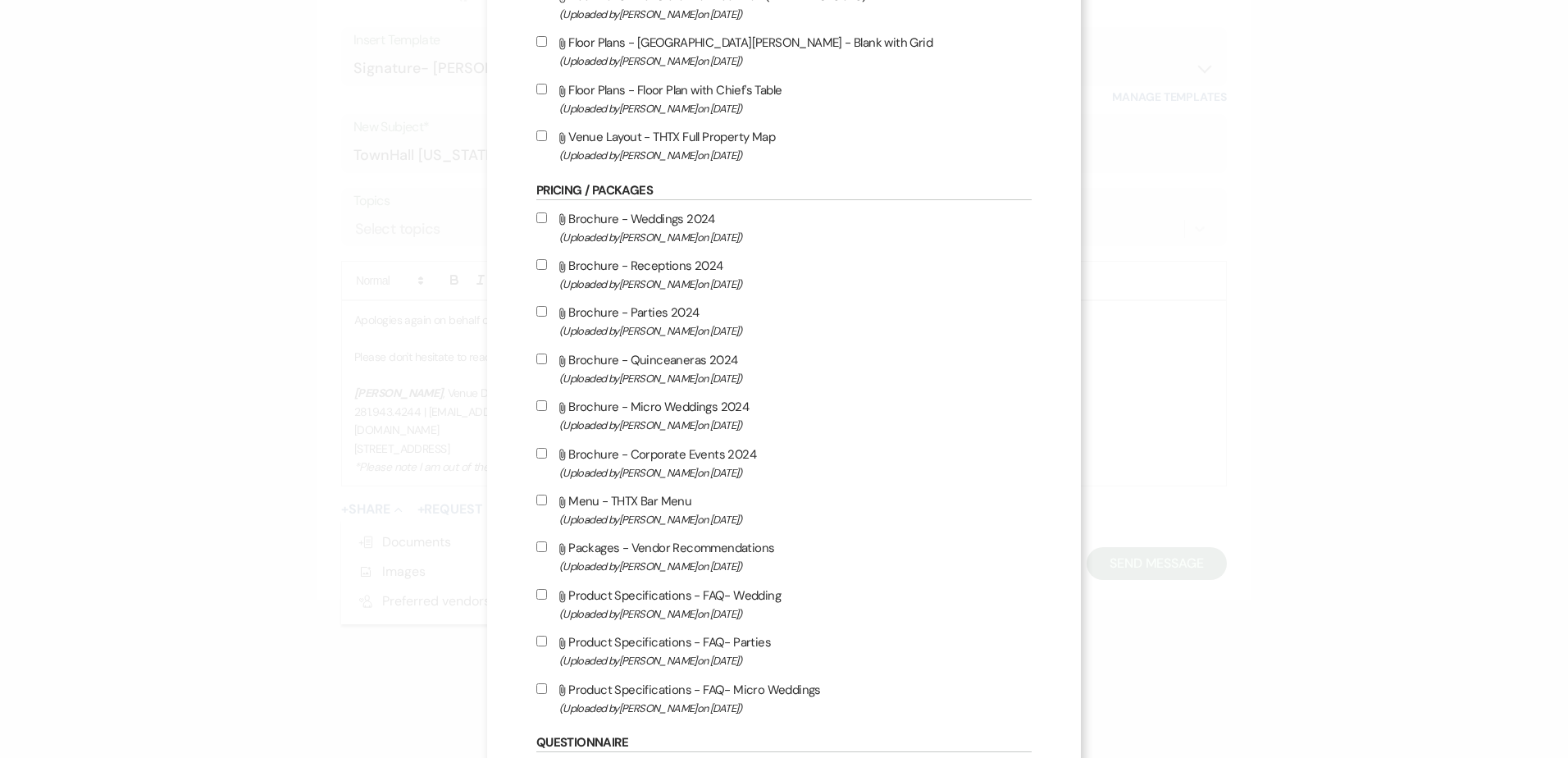
scroll to position [738, 0]
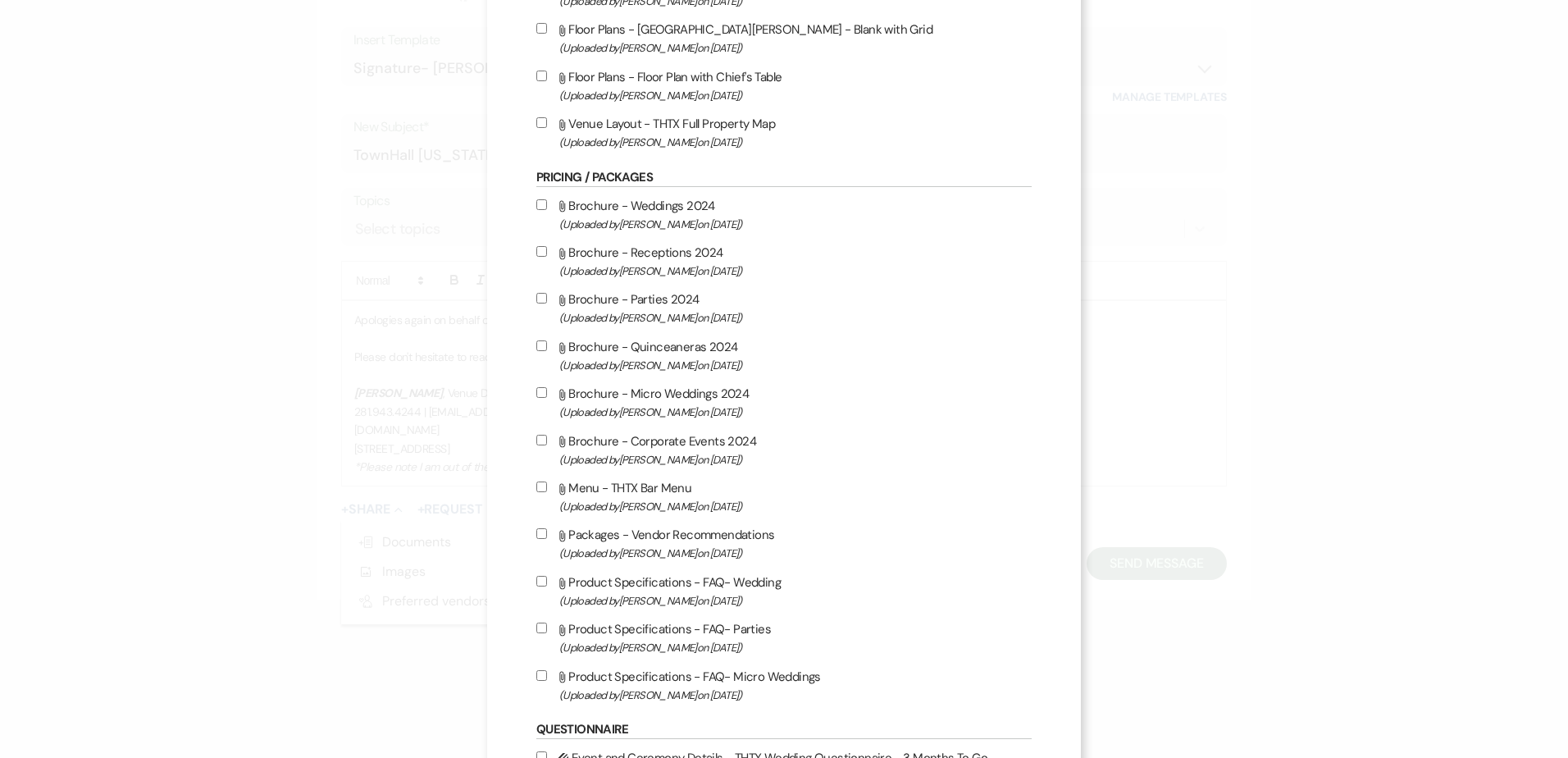
drag, startPoint x: 538, startPoint y: 251, endPoint x: 545, endPoint y: 266, distance: 16.6
click at [539, 251] on input "Attach File Brochure - Receptions 2024 (Uploaded by [PERSON_NAME] on [DATE] )" at bounding box center [542, 251] width 11 height 11
checkbox input "true"
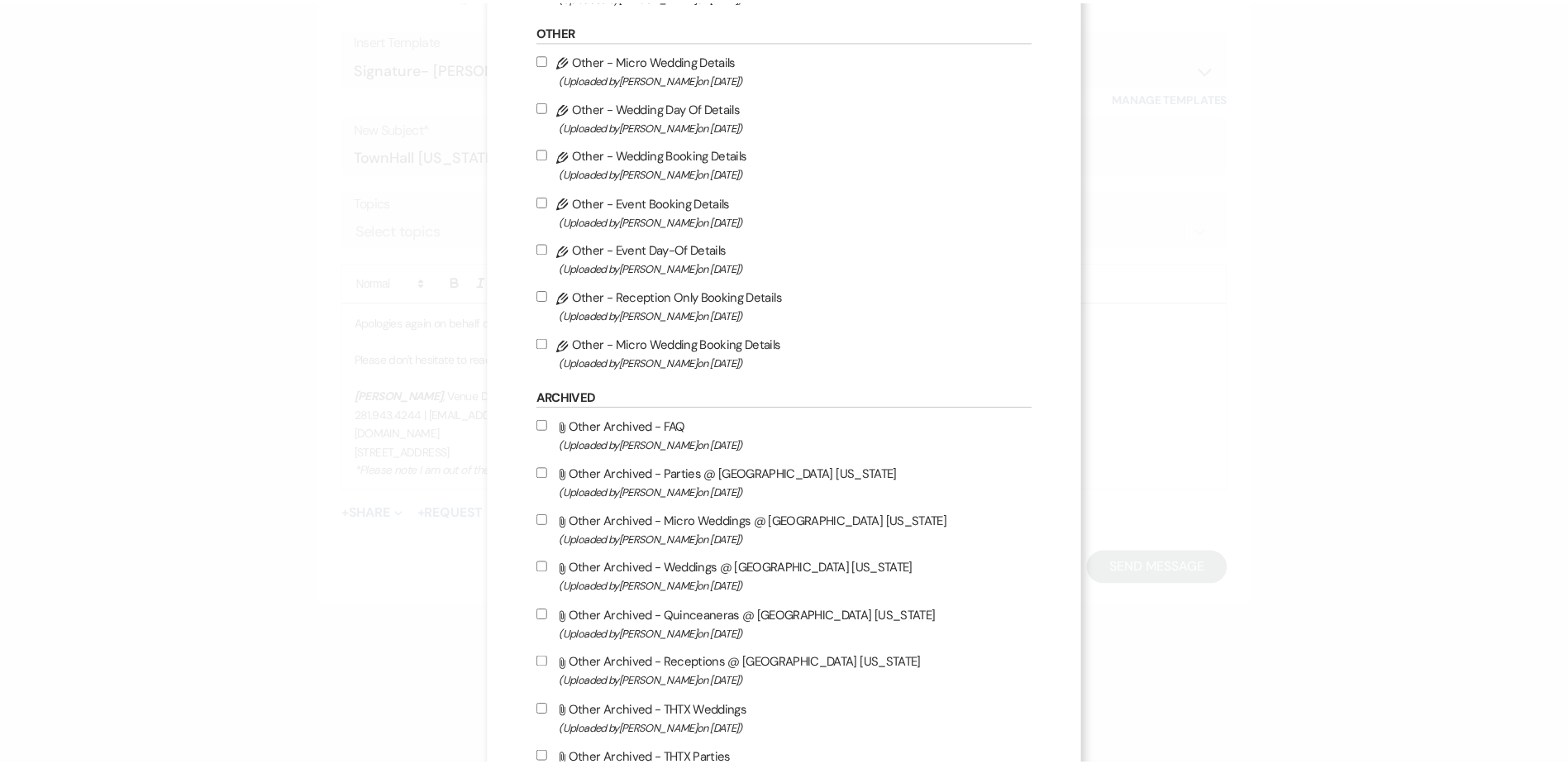
scroll to position [1924, 0]
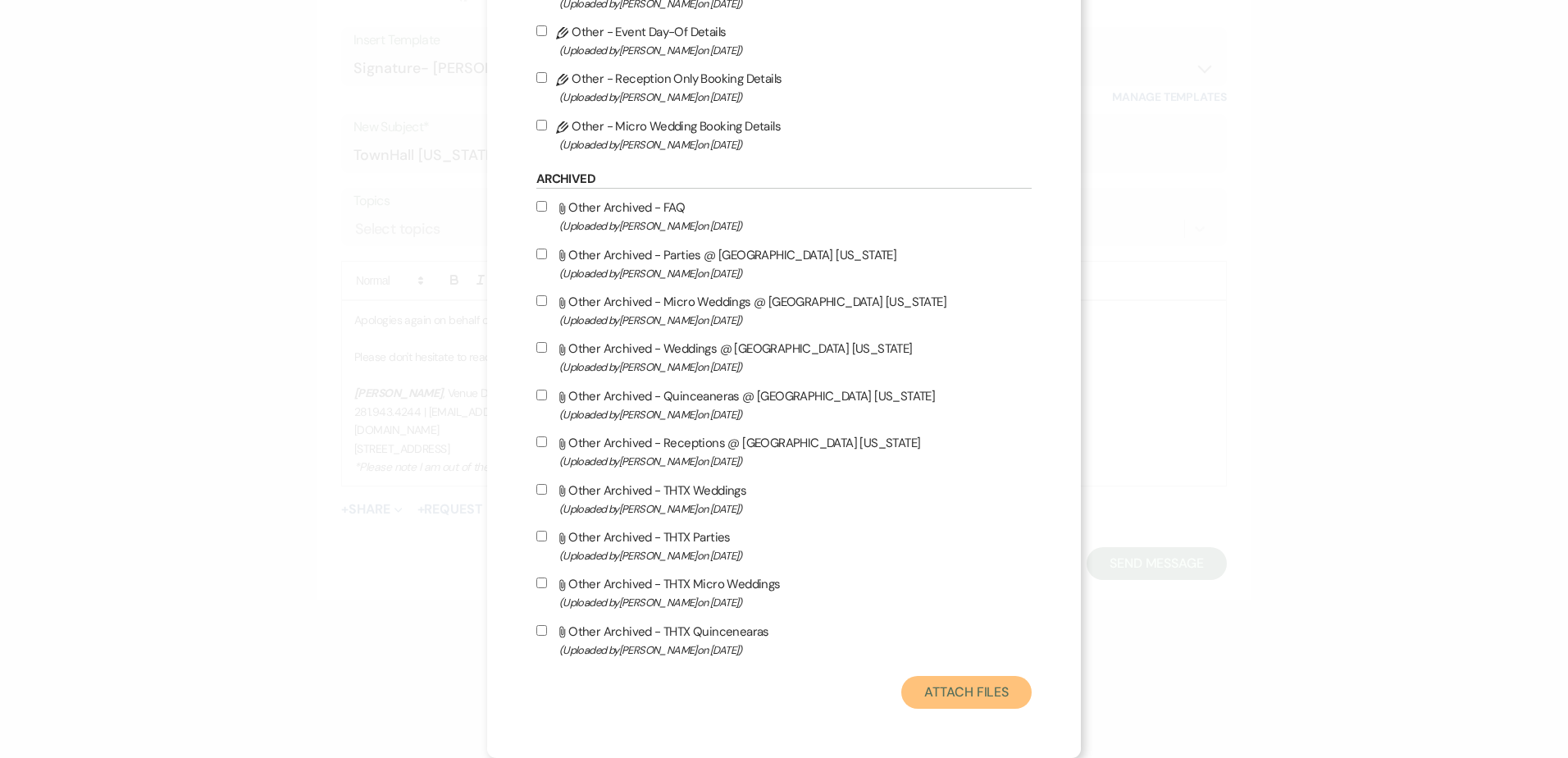
click at [960, 708] on button "Attach Files" at bounding box center [966, 692] width 131 height 33
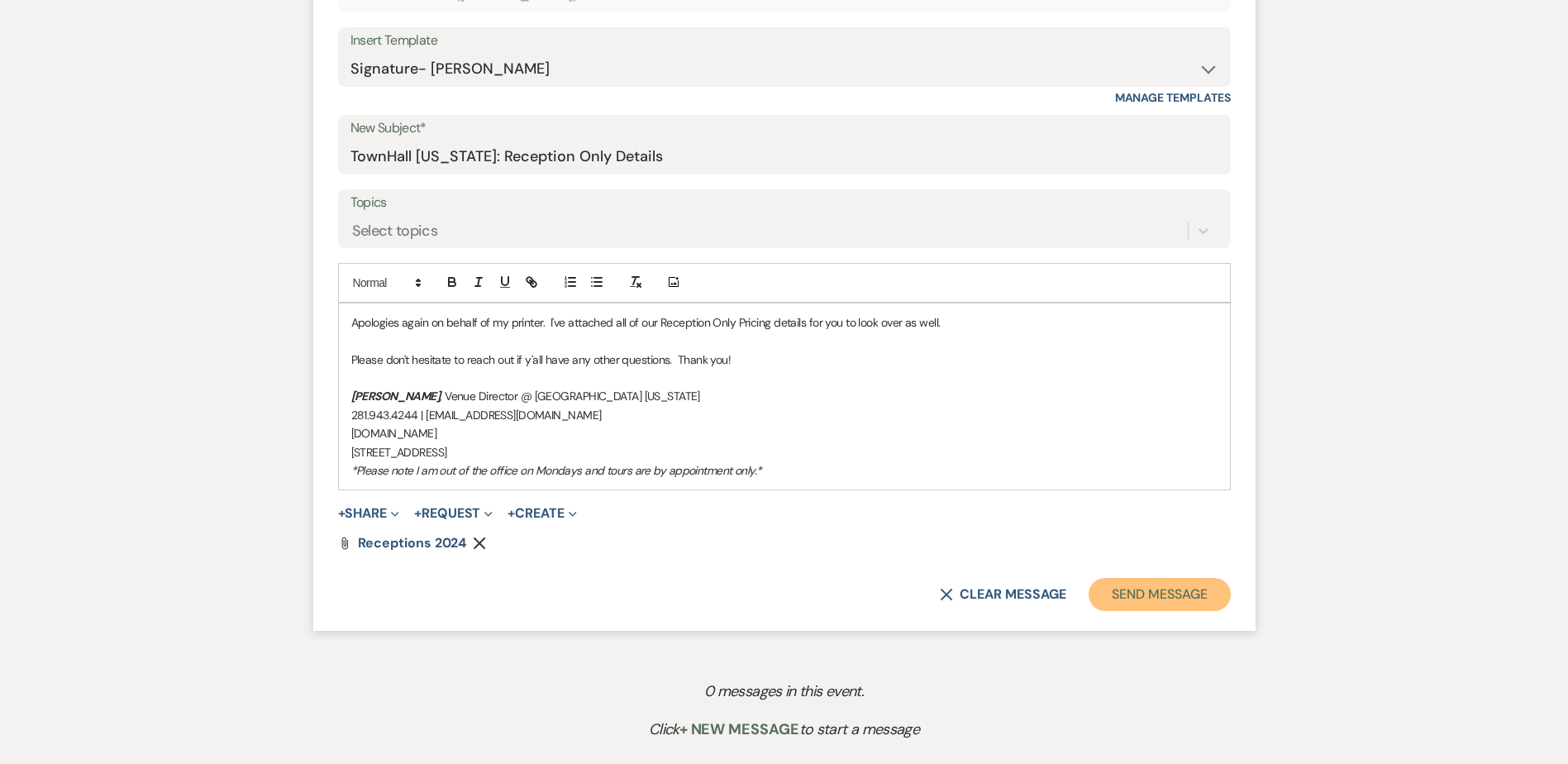
click at [1142, 589] on button "Send Message" at bounding box center [1159, 593] width 141 height 33
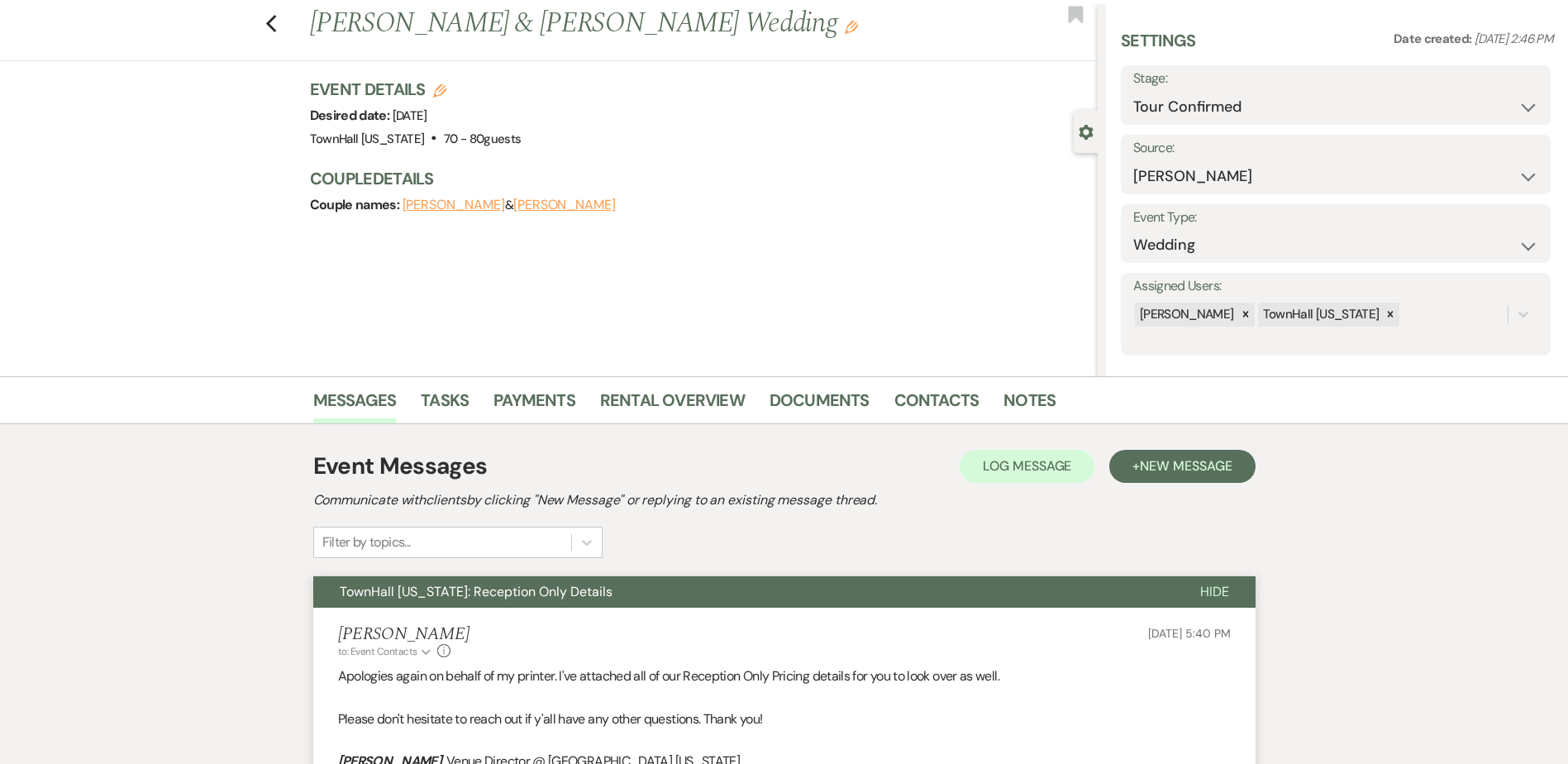
scroll to position [0, 0]
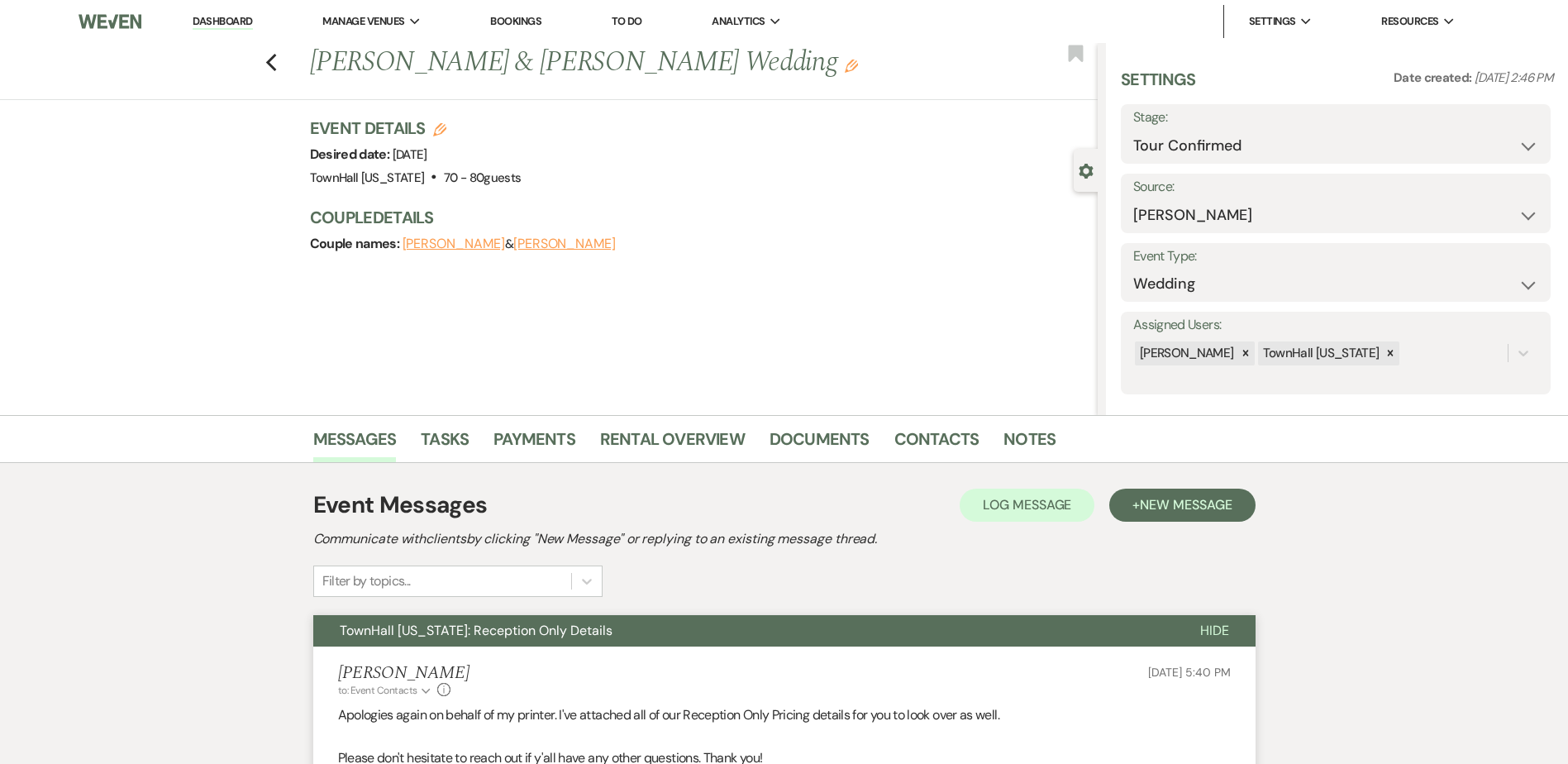
click at [207, 16] on link "Dashboard" at bounding box center [221, 22] width 60 height 16
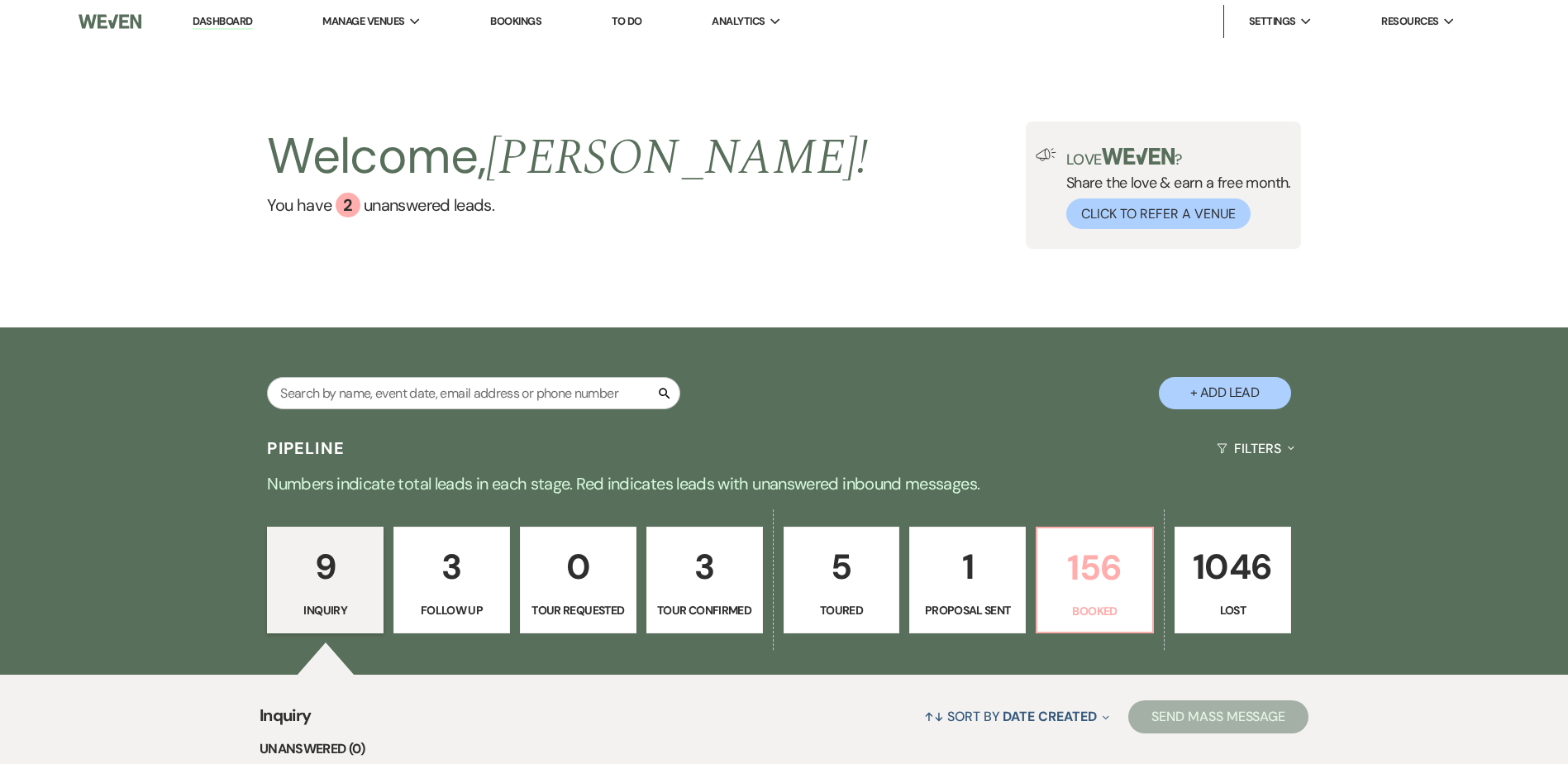
click at [1079, 608] on p "Booked" at bounding box center [1094, 610] width 95 height 18
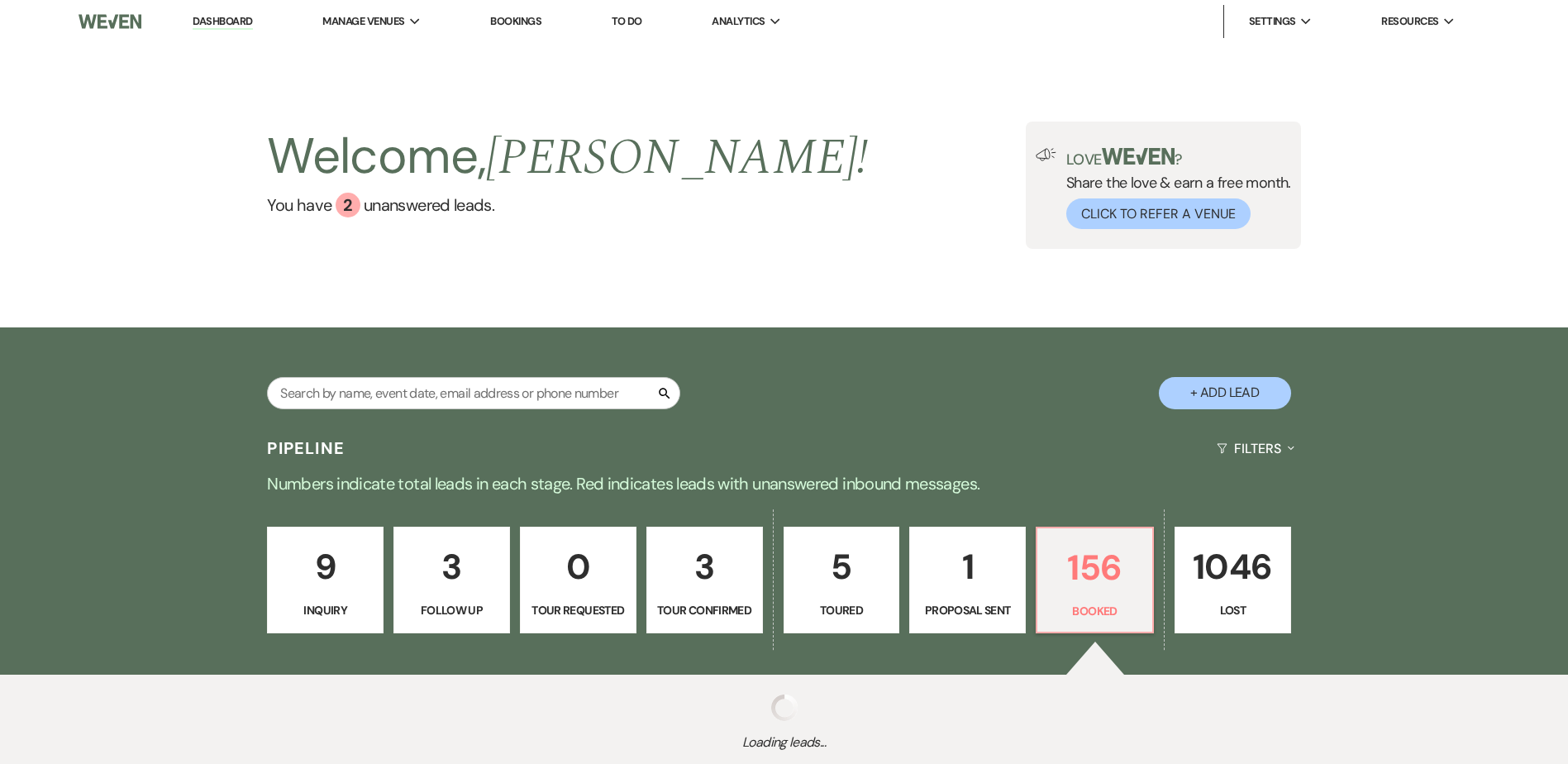
select select "7"
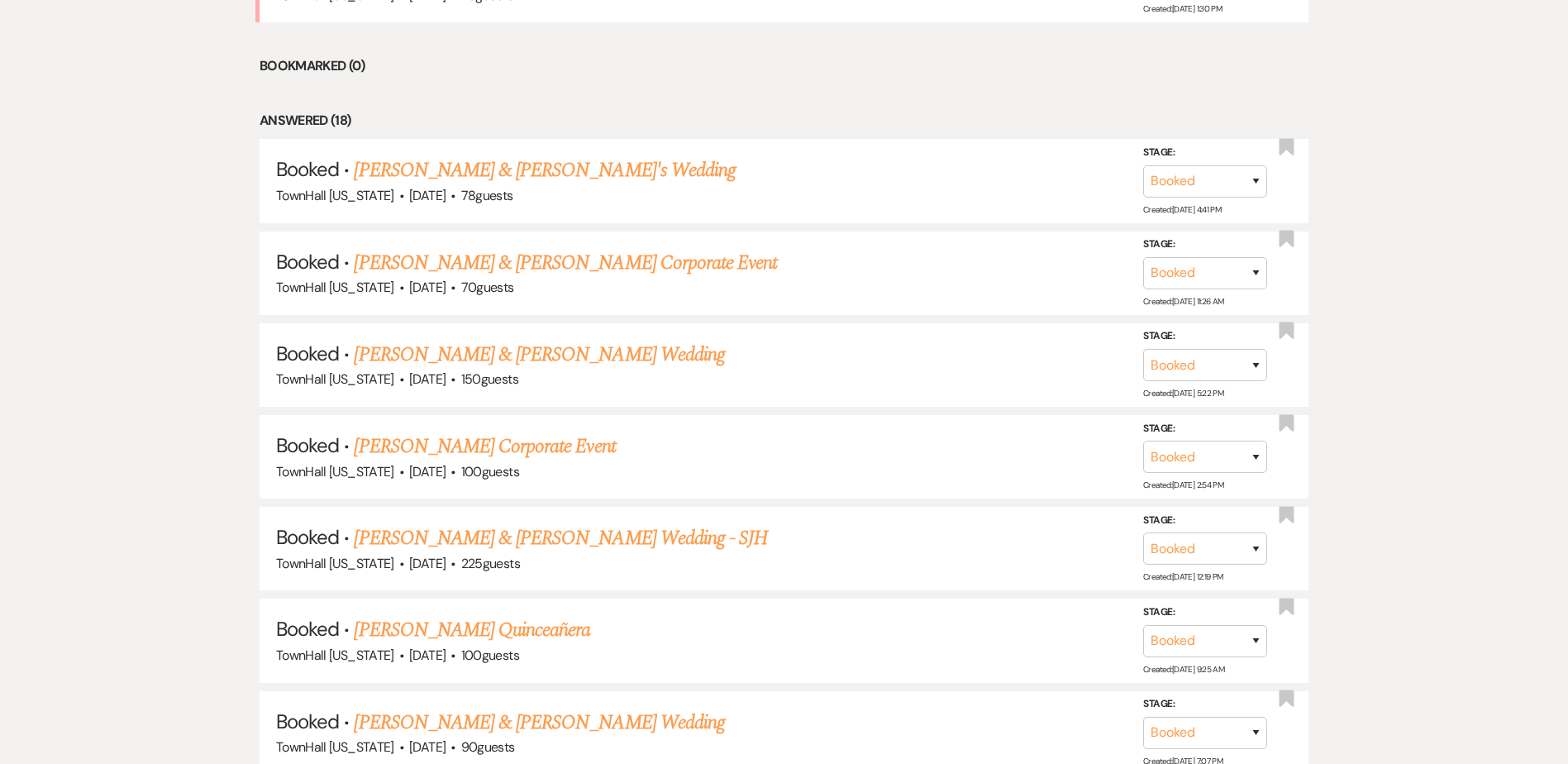
scroll to position [941, 0]
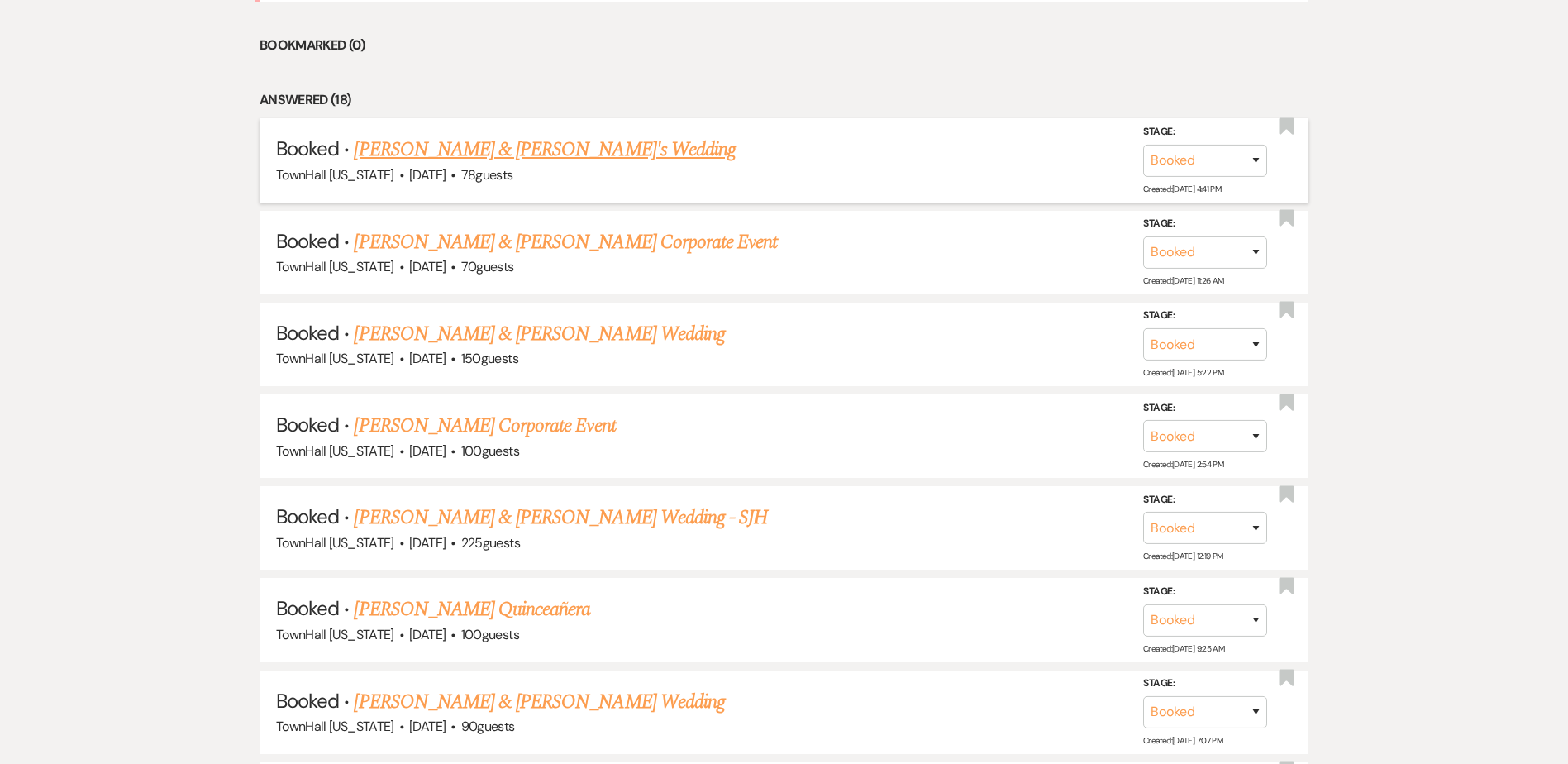
click at [462, 161] on link "[PERSON_NAME] & [PERSON_NAME]'s Wedding" at bounding box center [544, 149] width 382 height 29
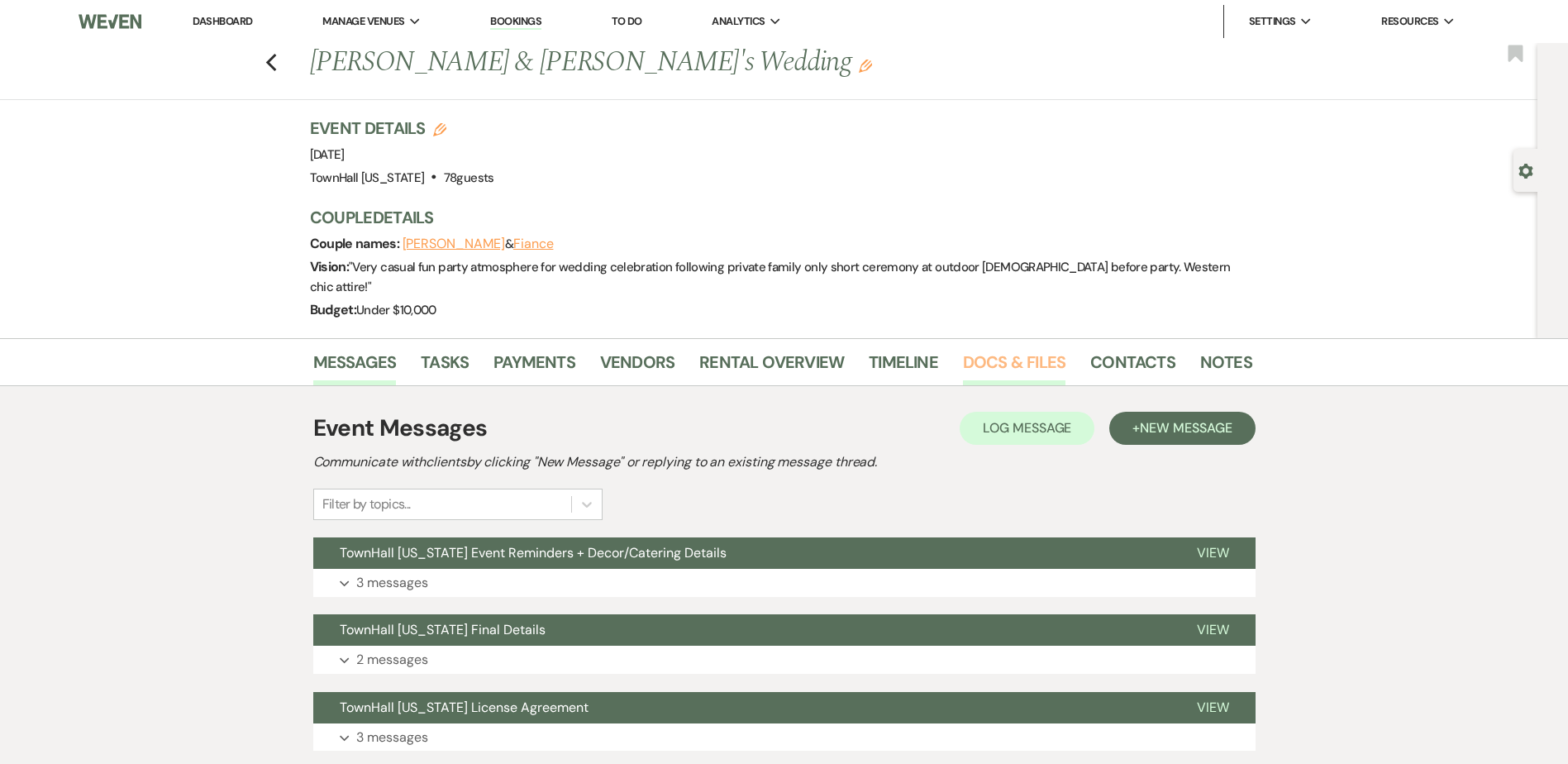
click at [1049, 349] on link "Docs & Files" at bounding box center [1013, 366] width 102 height 36
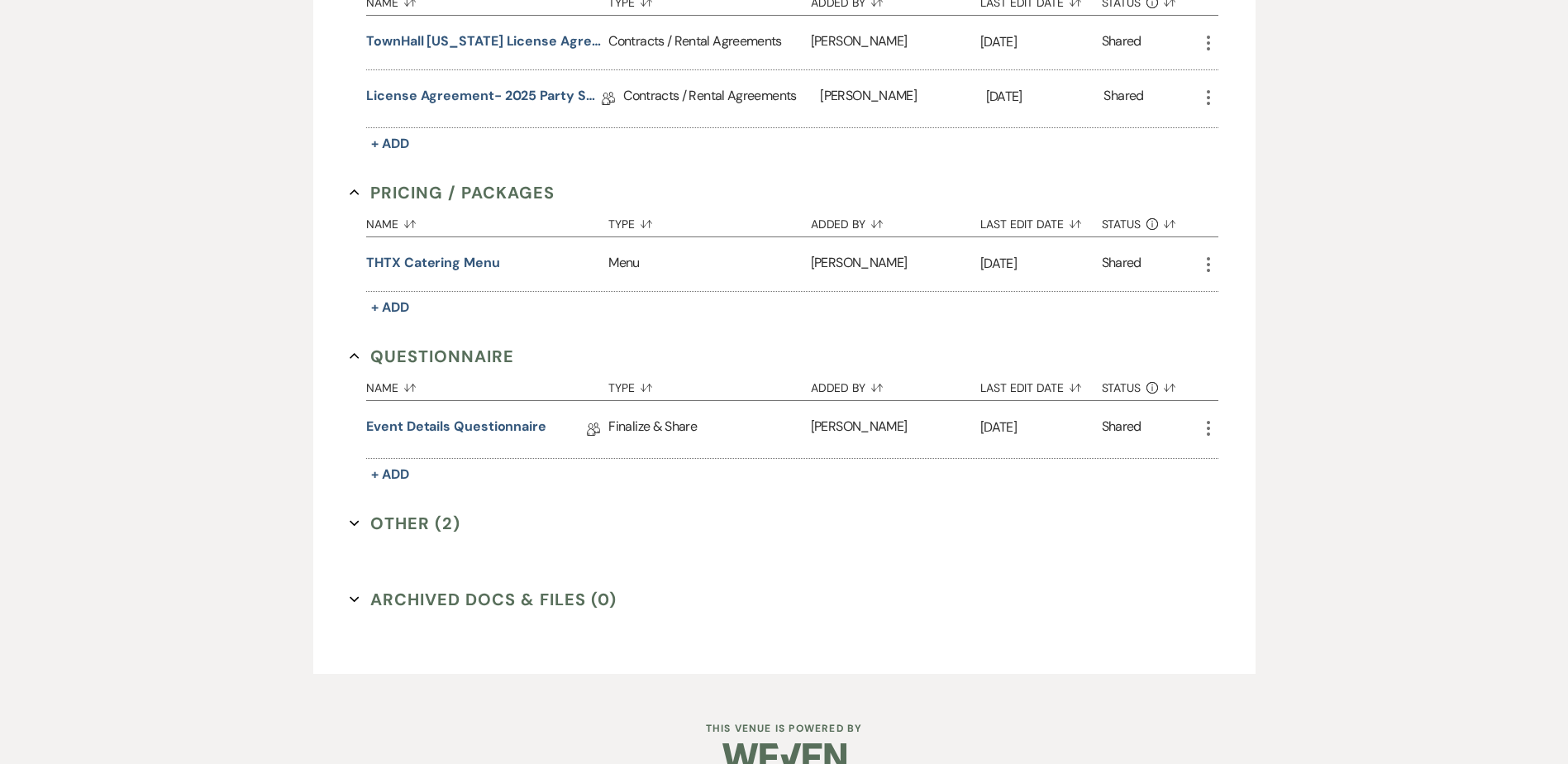
scroll to position [603, 0]
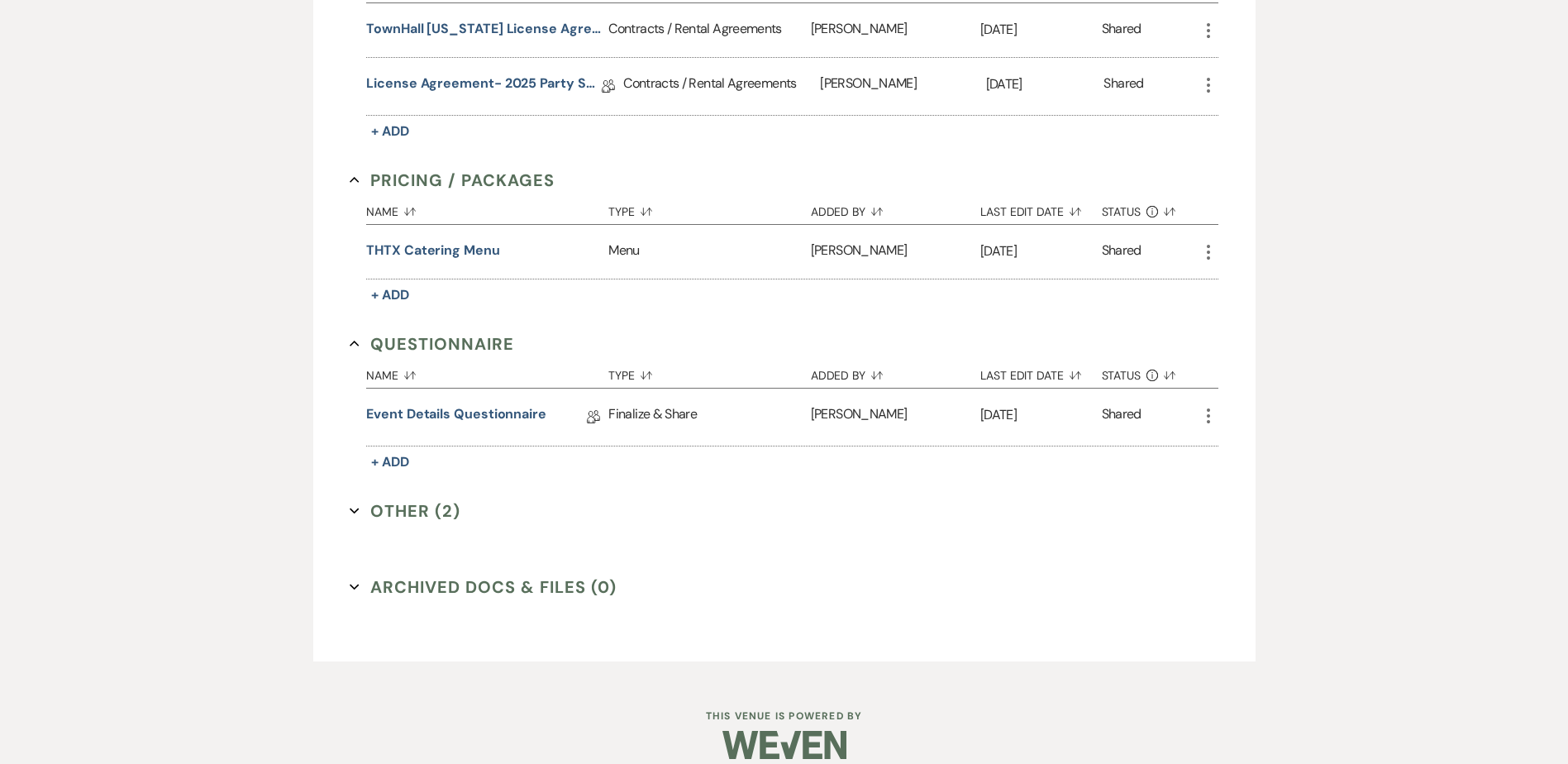
click at [404, 498] on button "Other (2) Expand" at bounding box center [405, 511] width 111 height 25
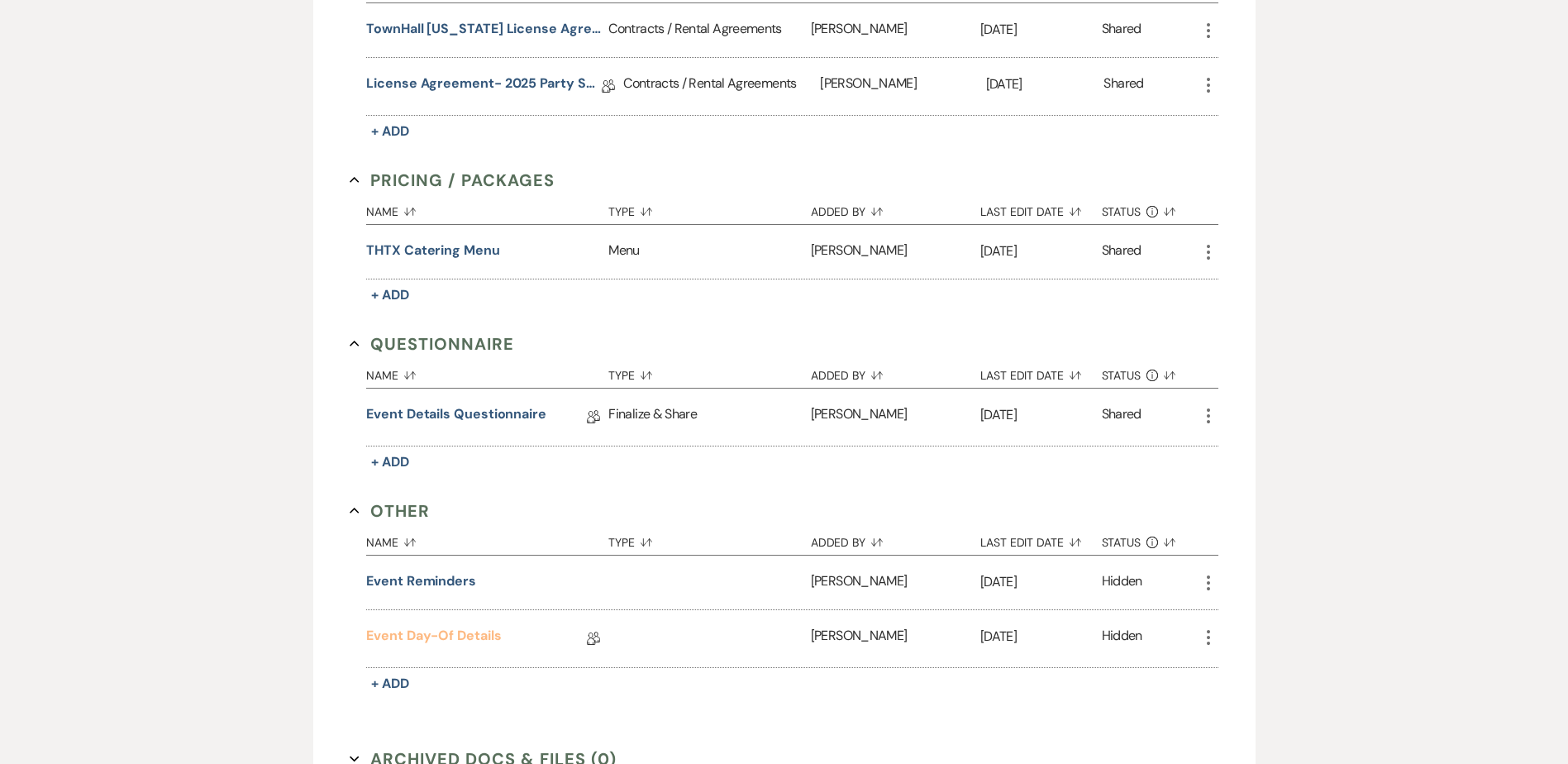
click at [449, 628] on link "Event Day-Of Details" at bounding box center [433, 638] width 134 height 26
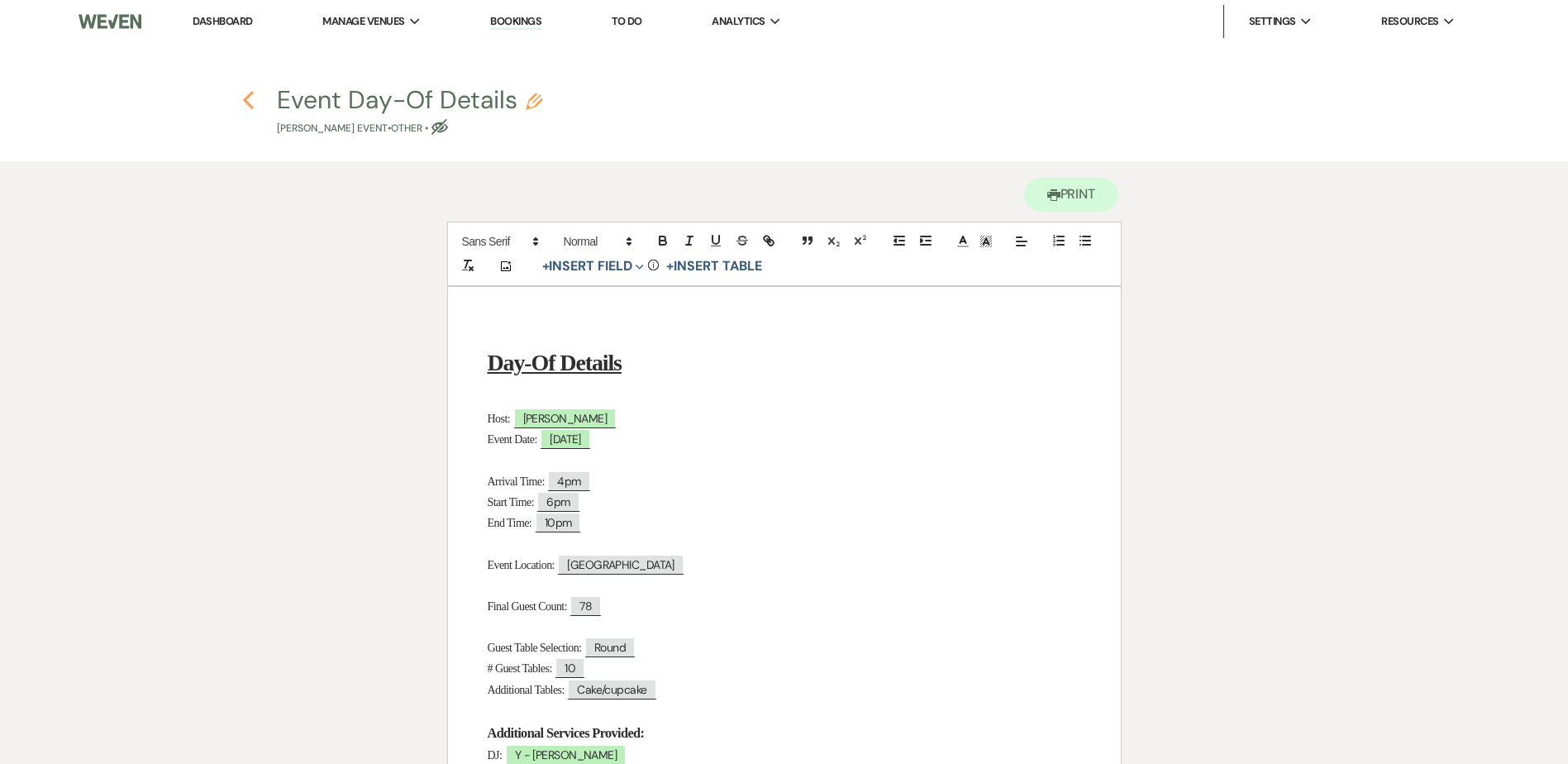
click at [248, 102] on use "button" at bounding box center [248, 100] width 11 height 18
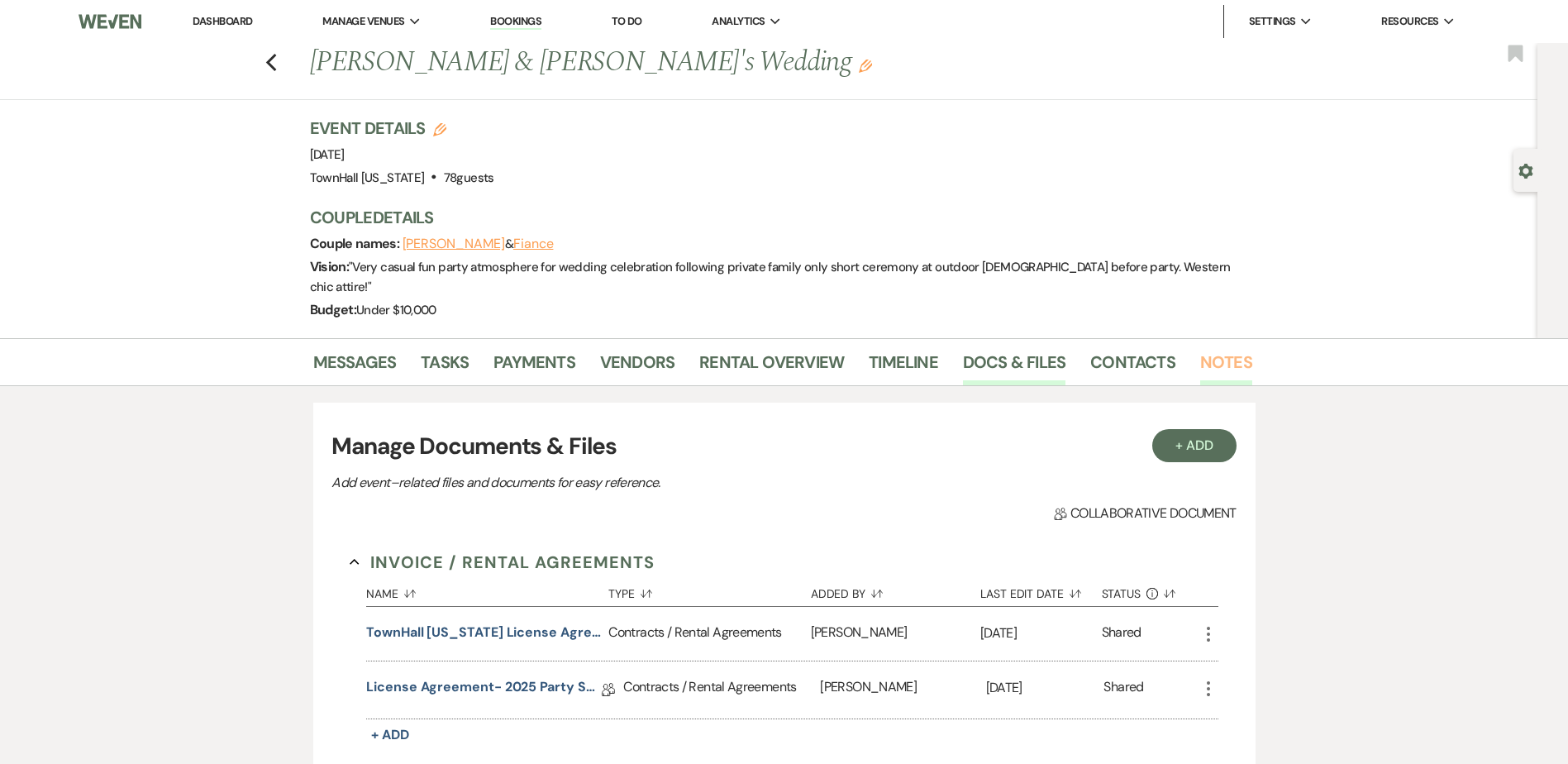
click at [1210, 349] on link "Notes" at bounding box center [1226, 366] width 52 height 36
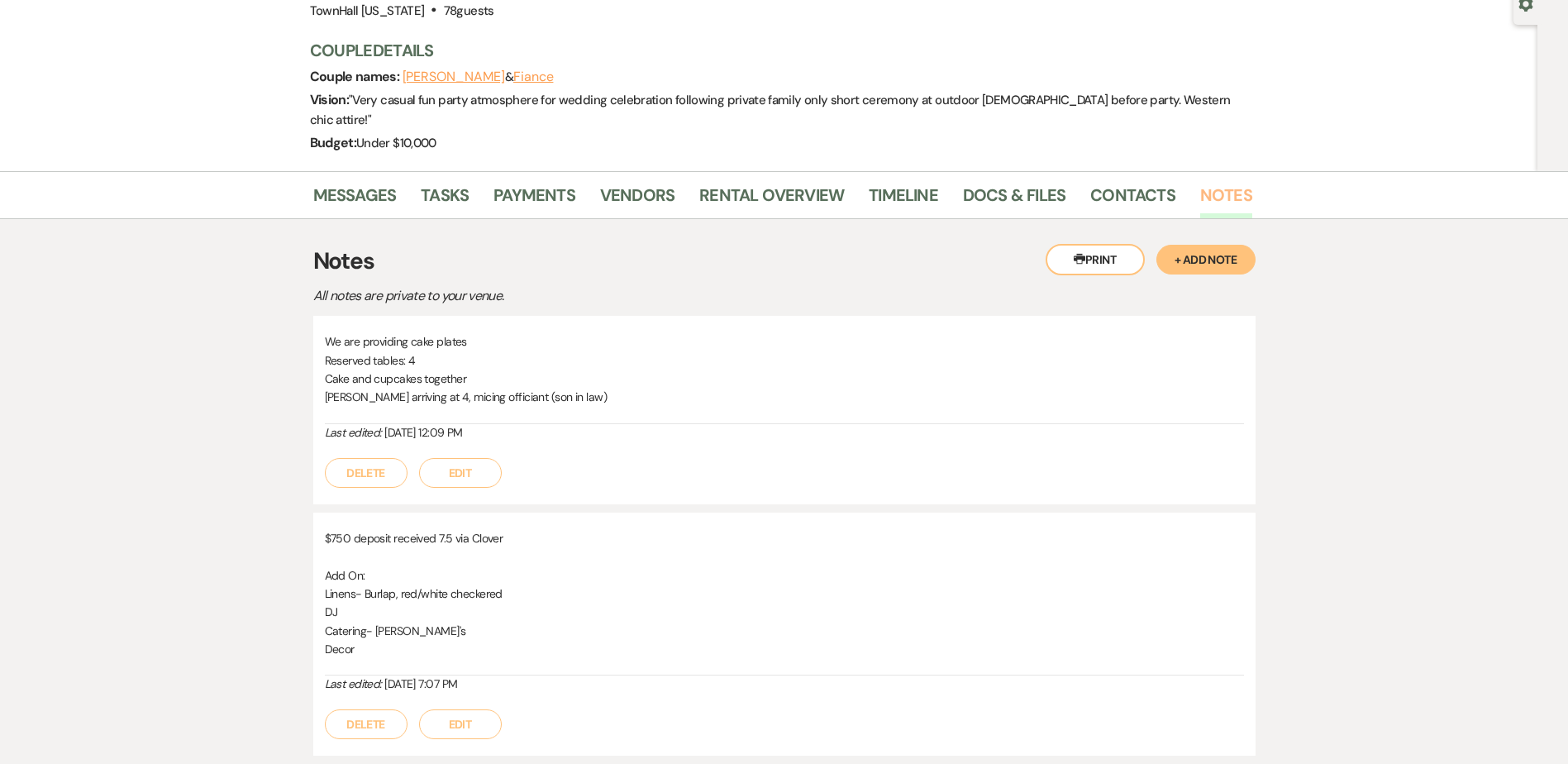
scroll to position [248, 0]
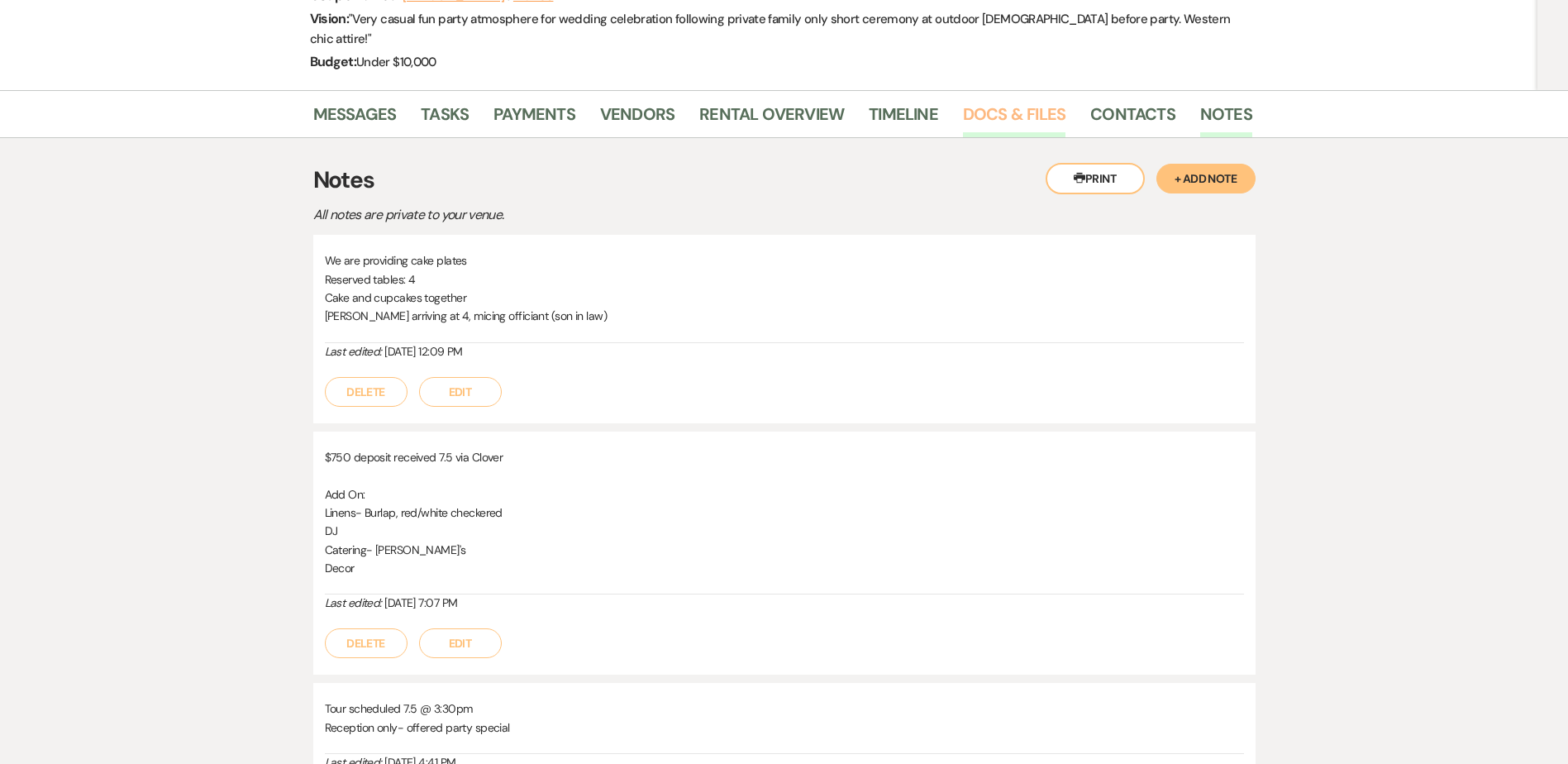
click at [1044, 101] on link "Docs & Files" at bounding box center [1013, 118] width 102 height 36
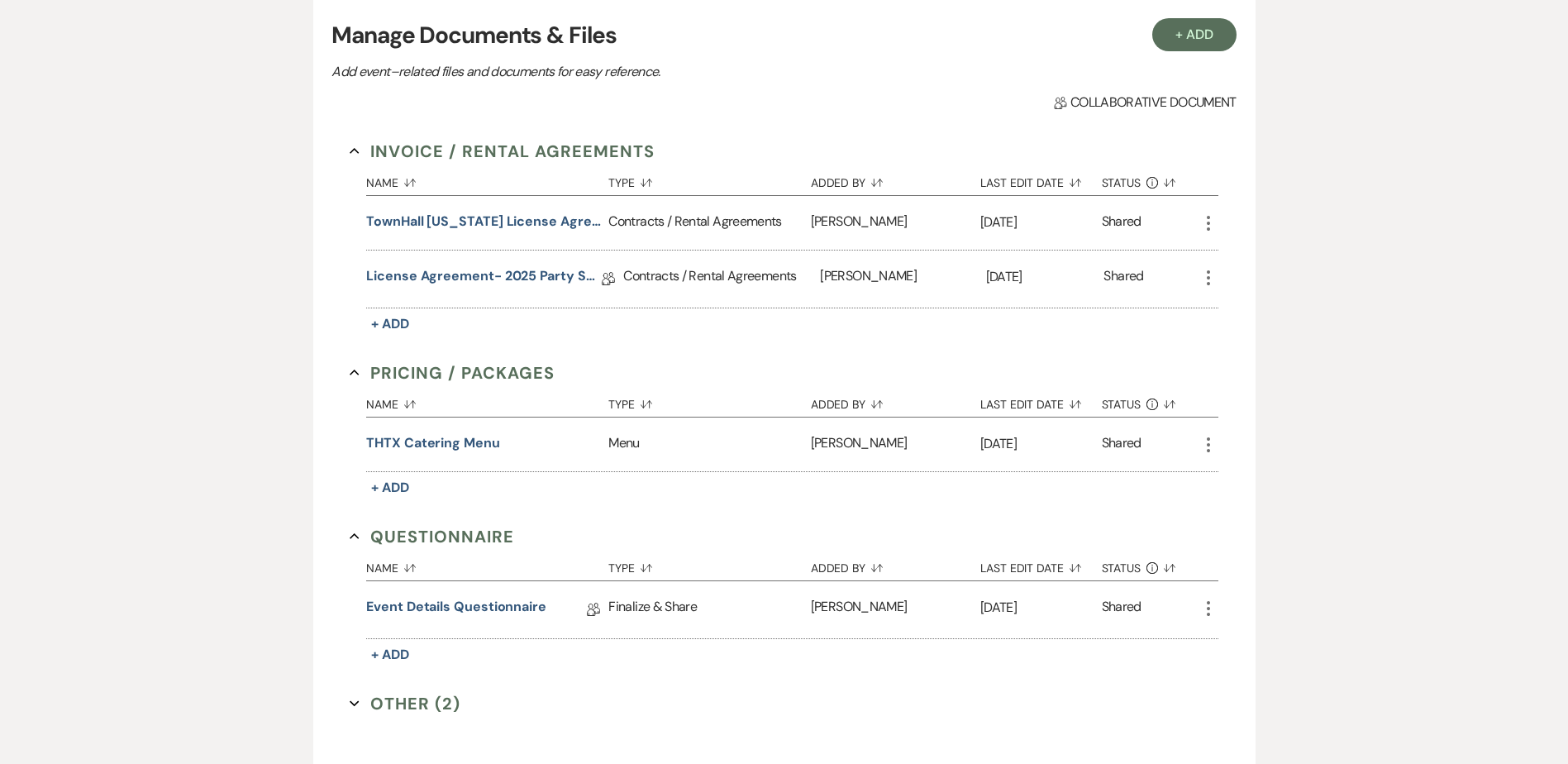
scroll to position [603, 0]
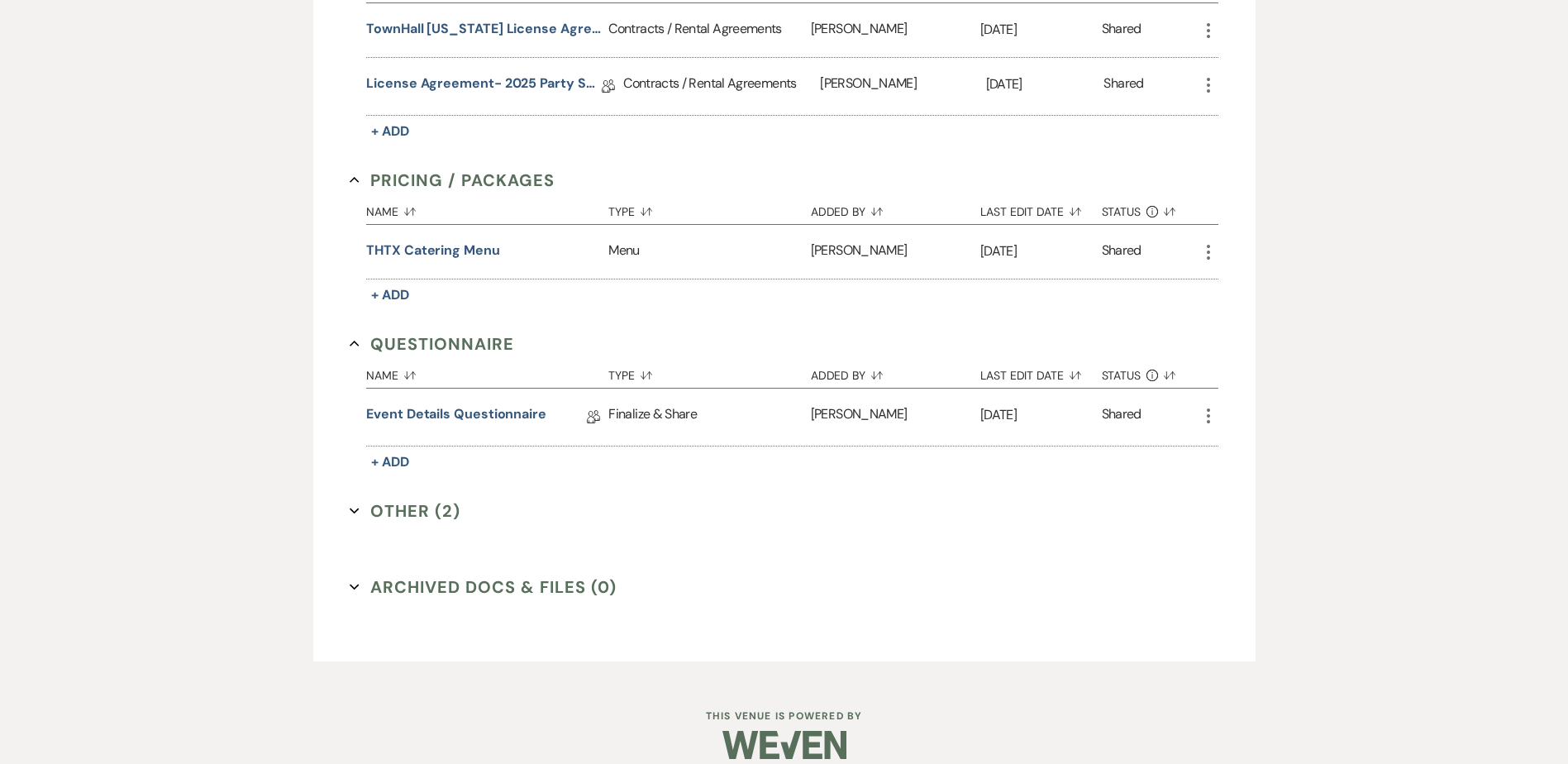
click at [414, 498] on button "Other (2) Expand" at bounding box center [405, 511] width 111 height 25
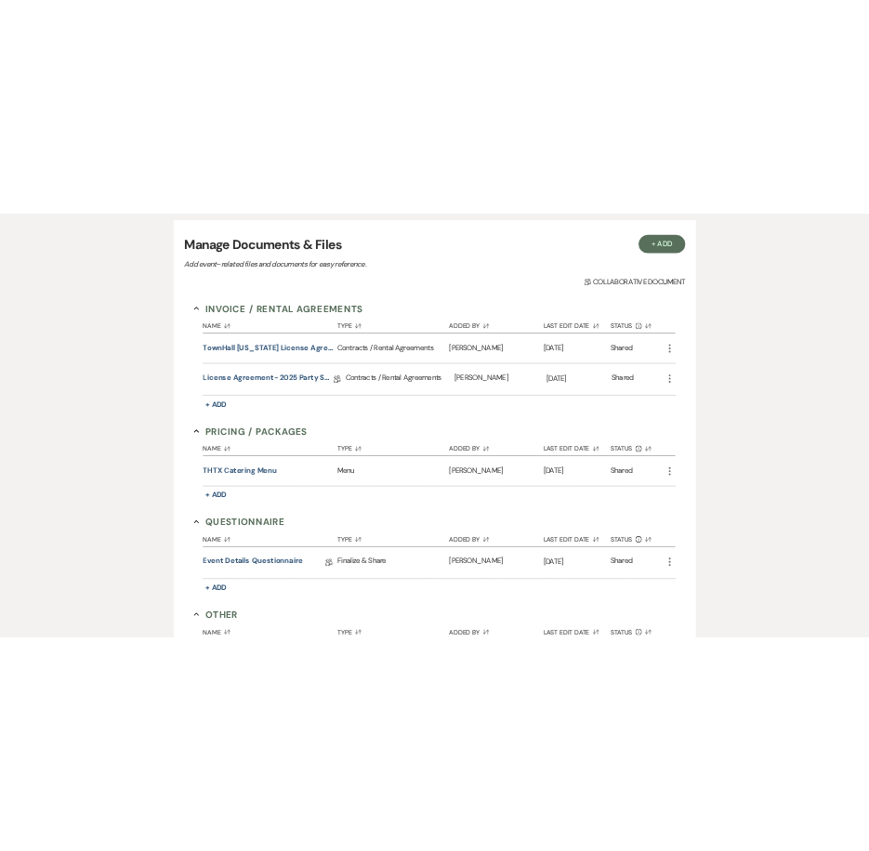
scroll to position [28, 0]
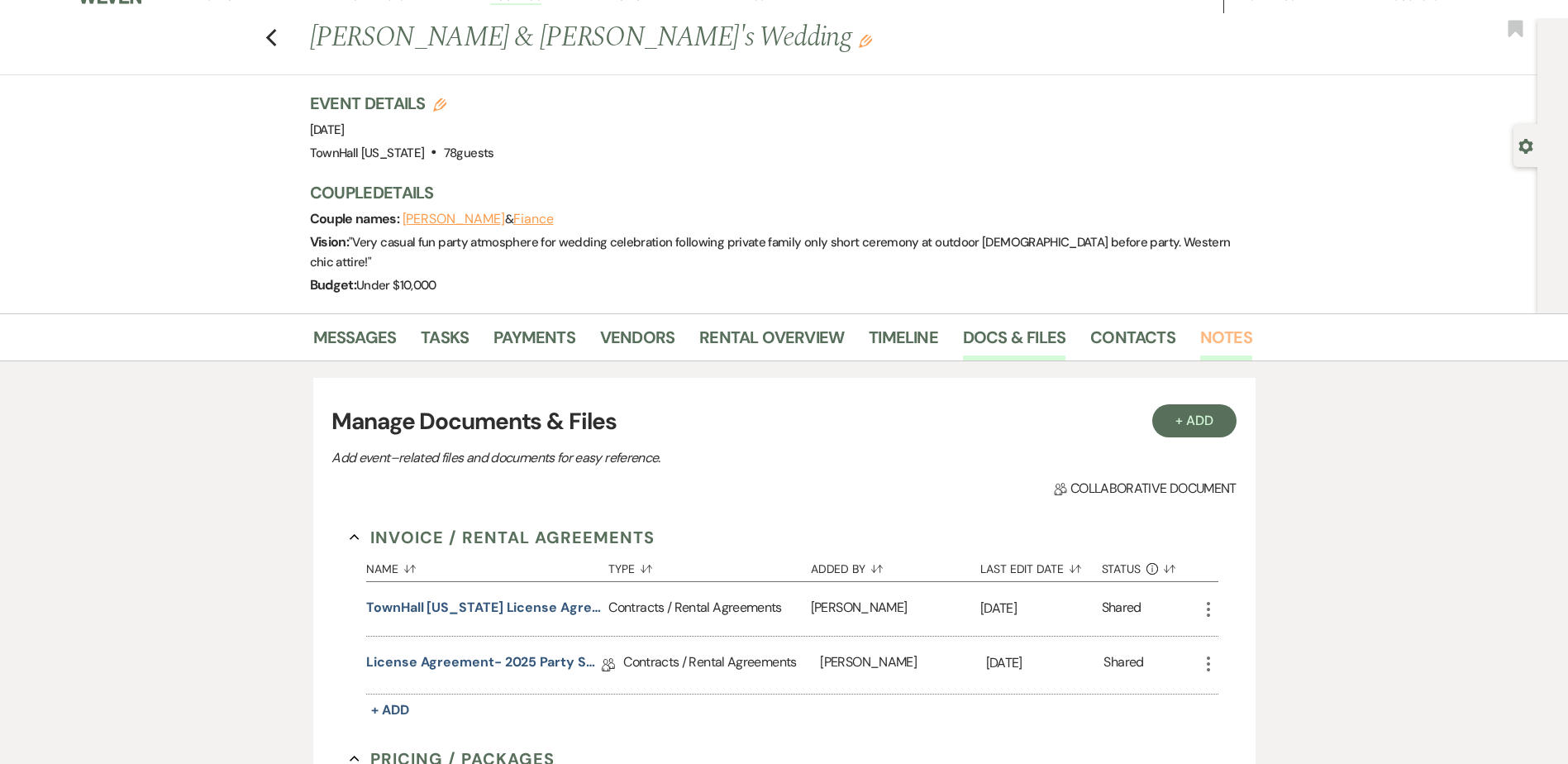
click at [1228, 324] on link "Notes" at bounding box center [1226, 342] width 52 height 36
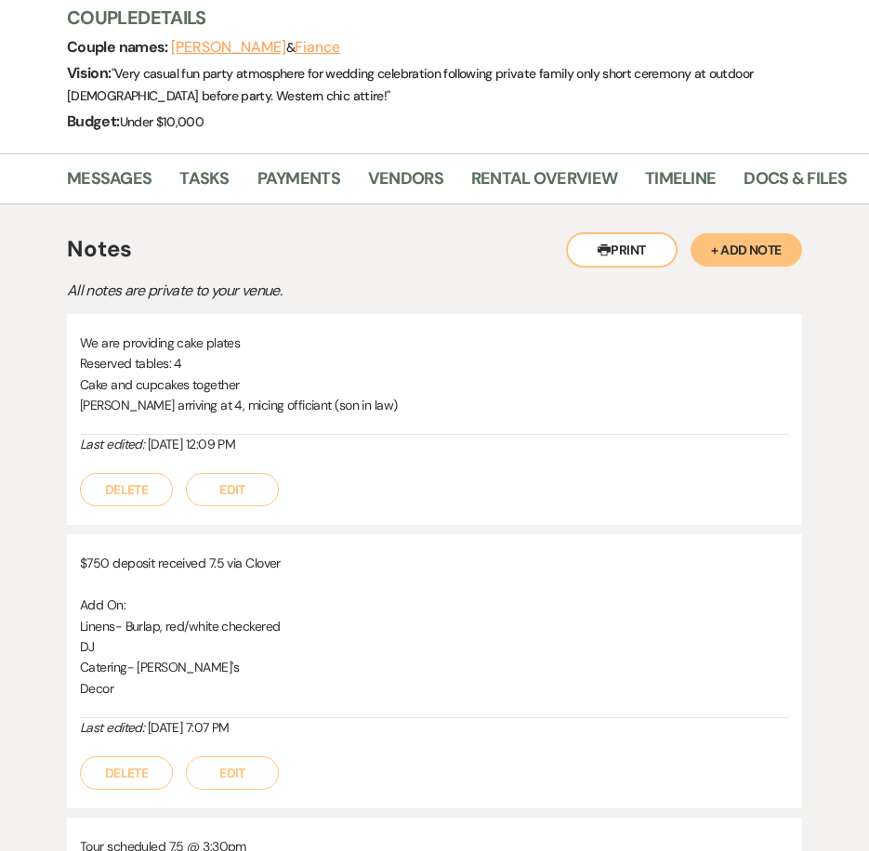
scroll to position [28, 0]
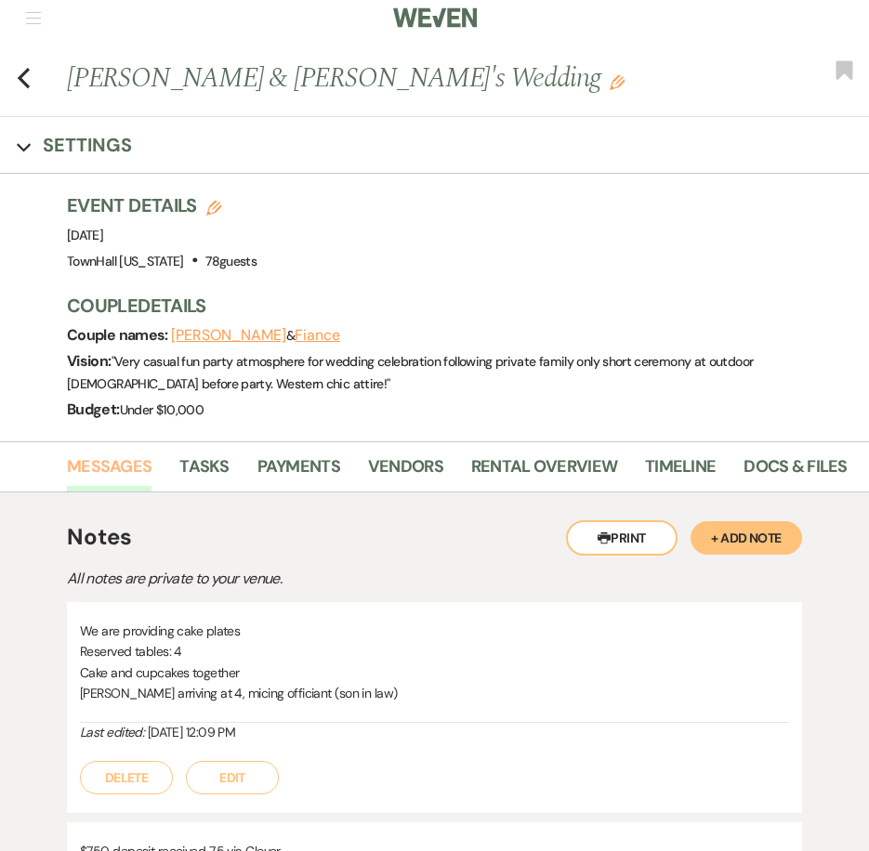
click at [123, 462] on link "Messages" at bounding box center [109, 472] width 85 height 38
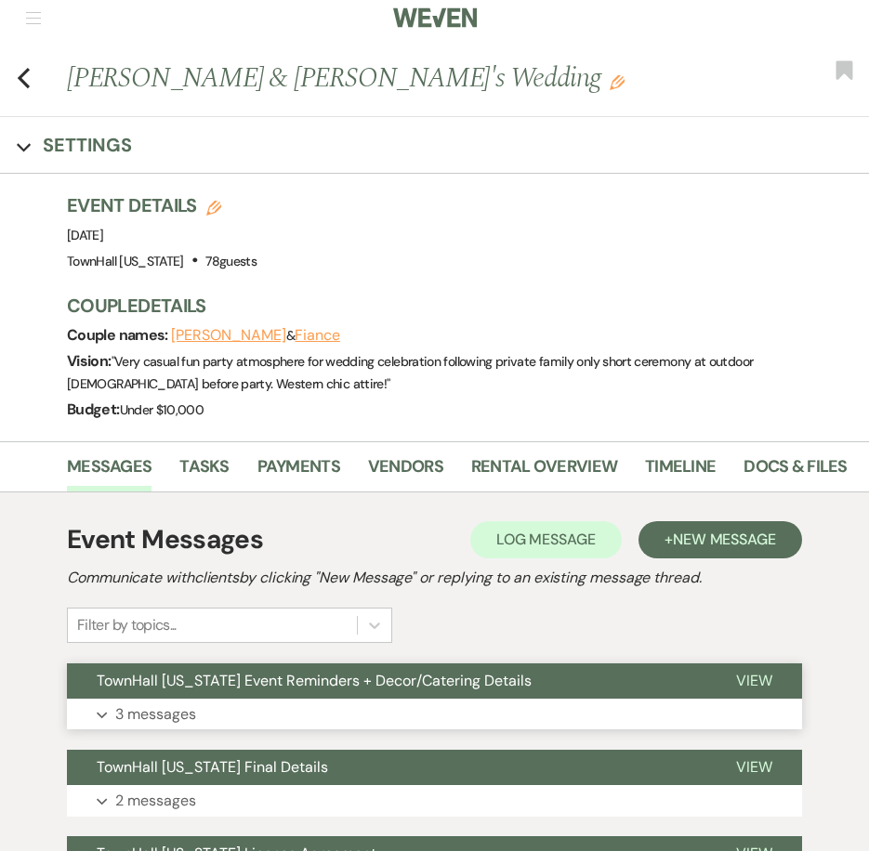
click at [164, 702] on p "3 messages" at bounding box center [155, 714] width 81 height 24
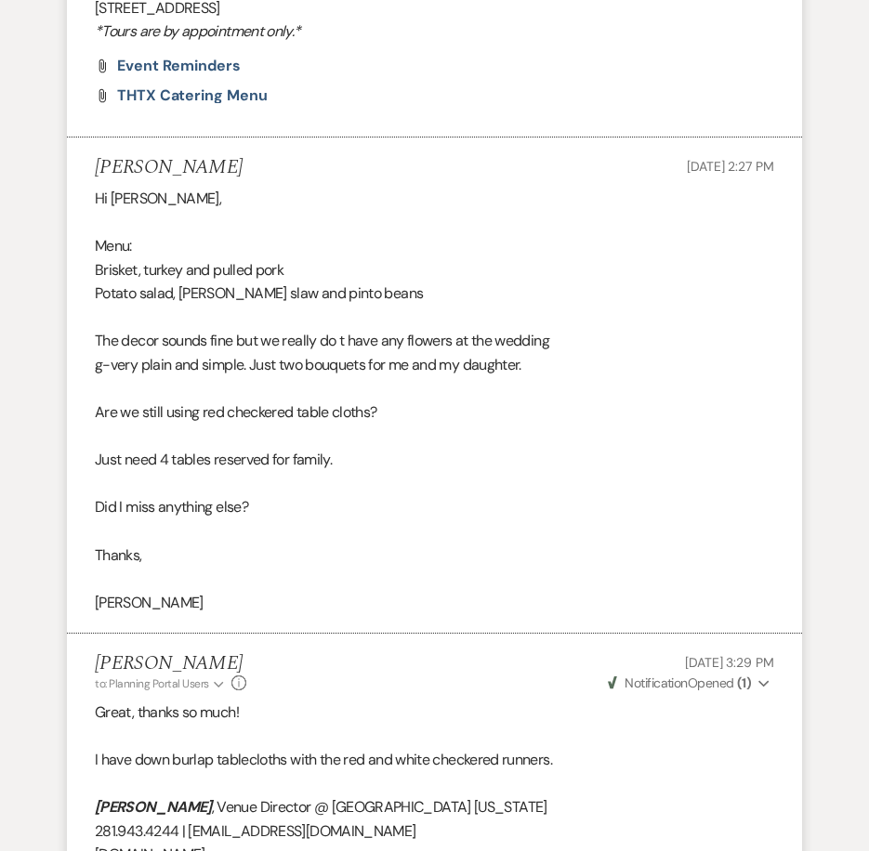
scroll to position [1422, 0]
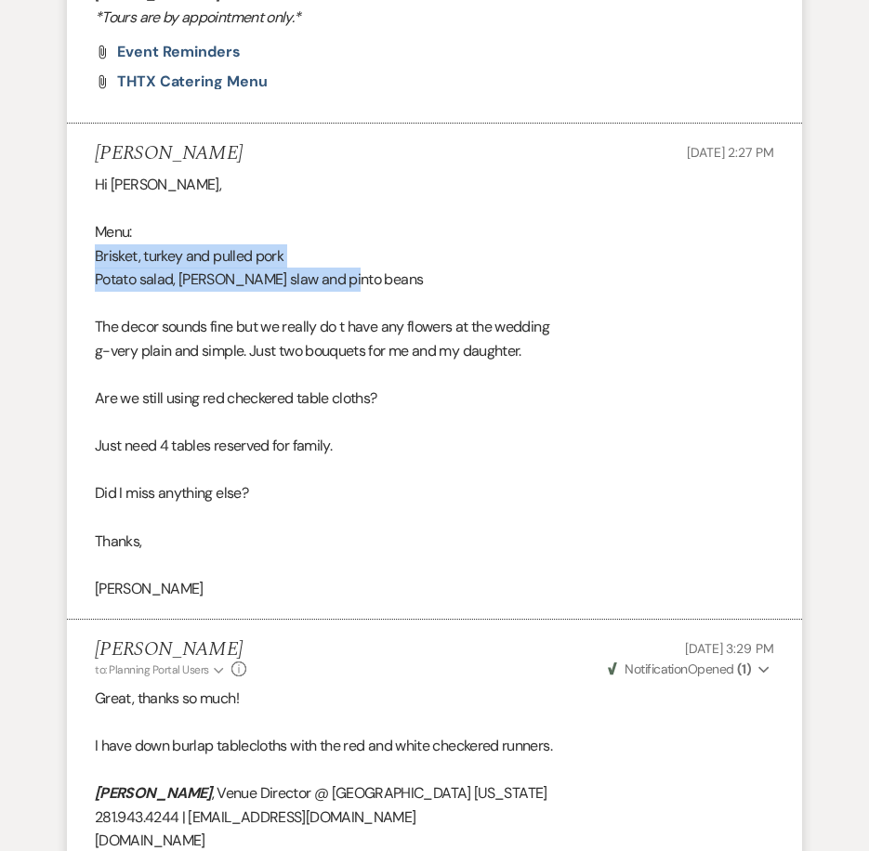
drag, startPoint x: 94, startPoint y: 250, endPoint x: 363, endPoint y: 281, distance: 271.2
click at [363, 281] on li "[PERSON_NAME] [DATE] 2:27 PM Hi [PERSON_NAME], [PERSON_NAME]: [PERSON_NAME], tu…" at bounding box center [434, 372] width 735 height 496
copy div "Brisket, turkey and pulled pork Potato salad, [PERSON_NAME] slaw and pinto beans"
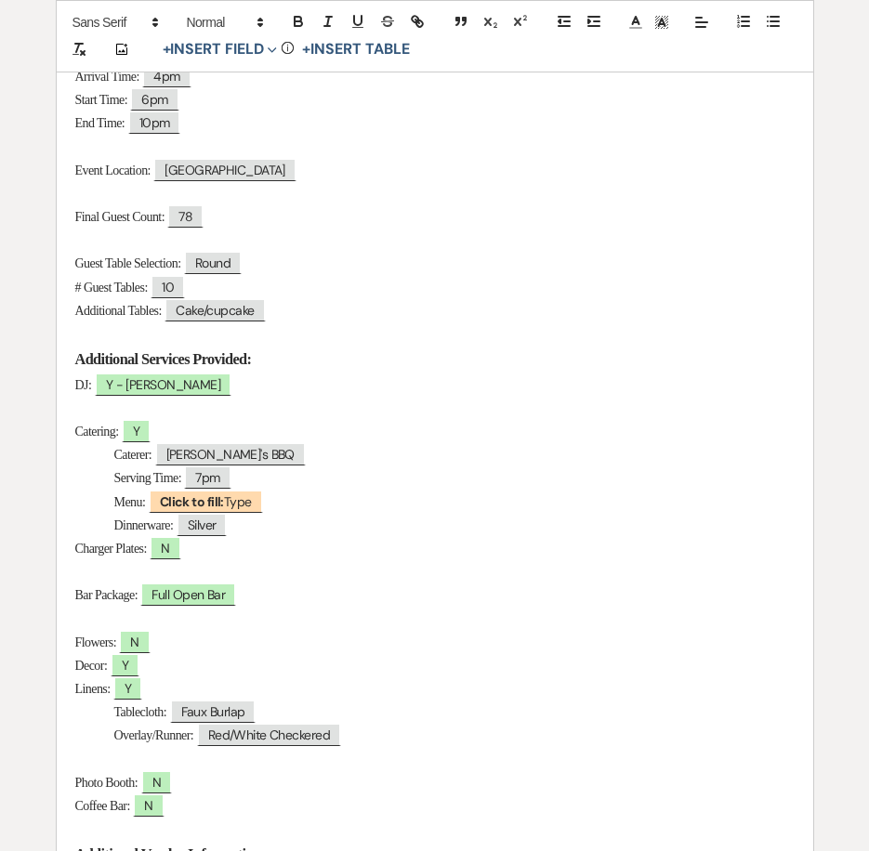
scroll to position [465, 0]
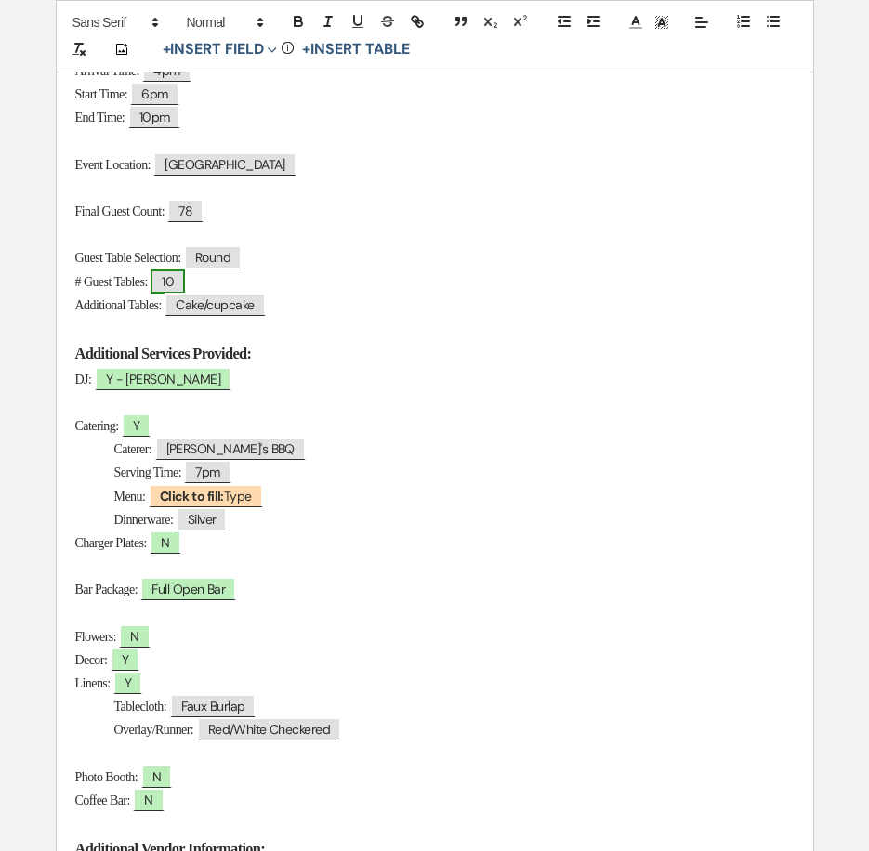
click at [185, 276] on span "10" at bounding box center [168, 281] width 34 height 24
select select "Number"
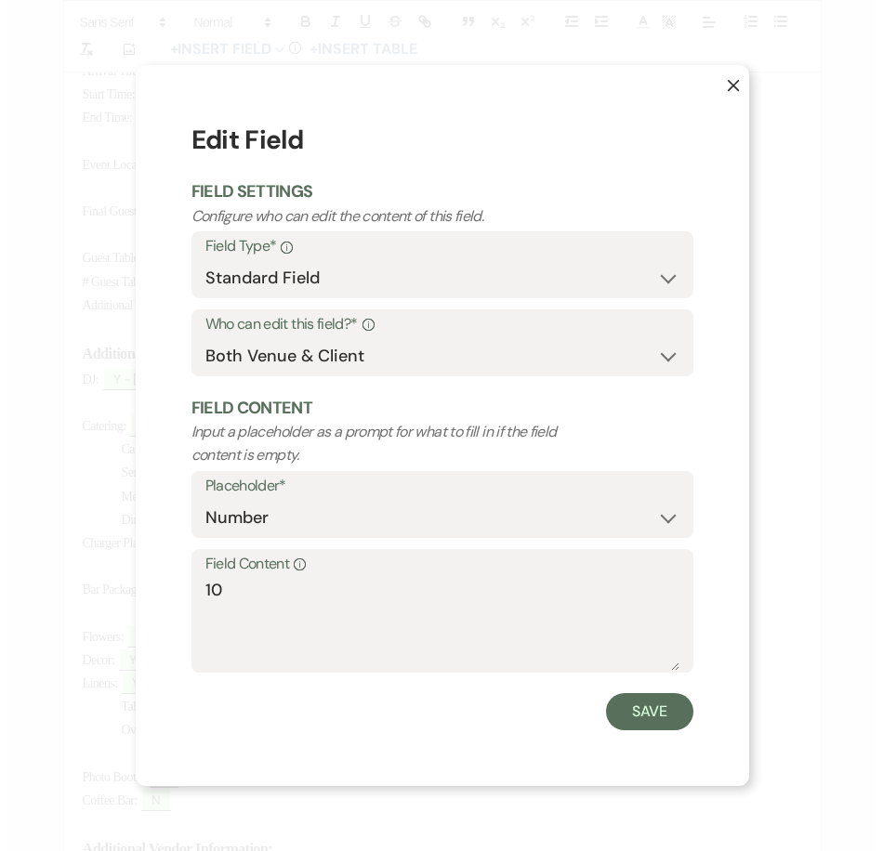
scroll to position [466, 0]
click at [292, 595] on textarea "10" at bounding box center [441, 624] width 474 height 93
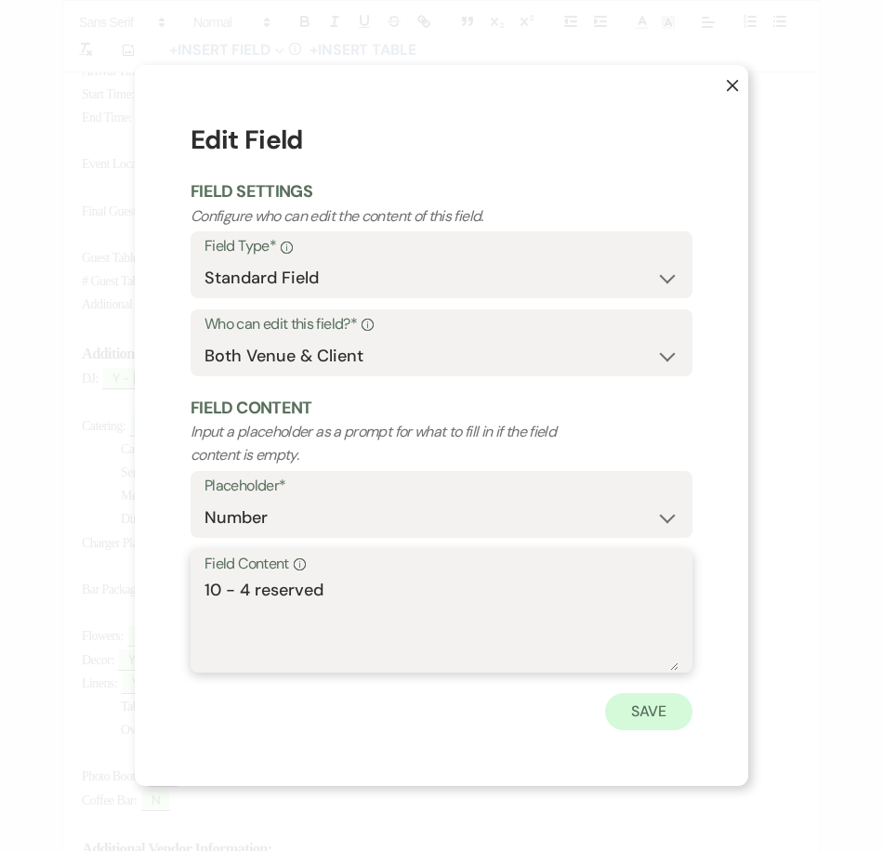
type textarea "10 - 4 reserved"
click at [625, 705] on button "Save" at bounding box center [648, 711] width 87 height 37
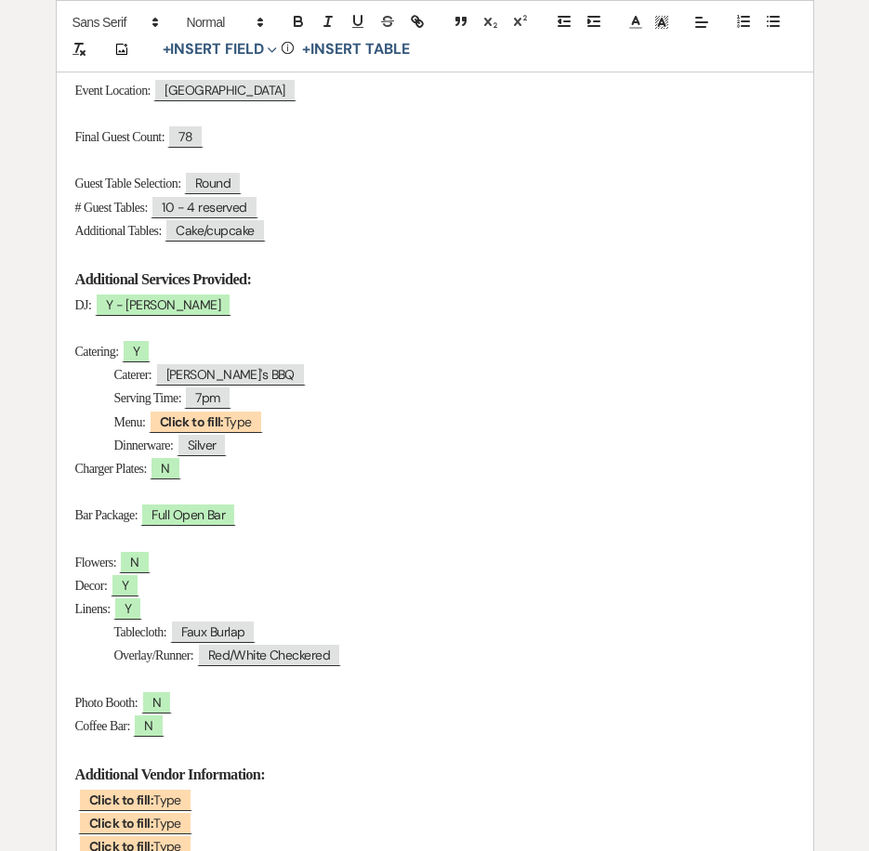
scroll to position [486, 0]
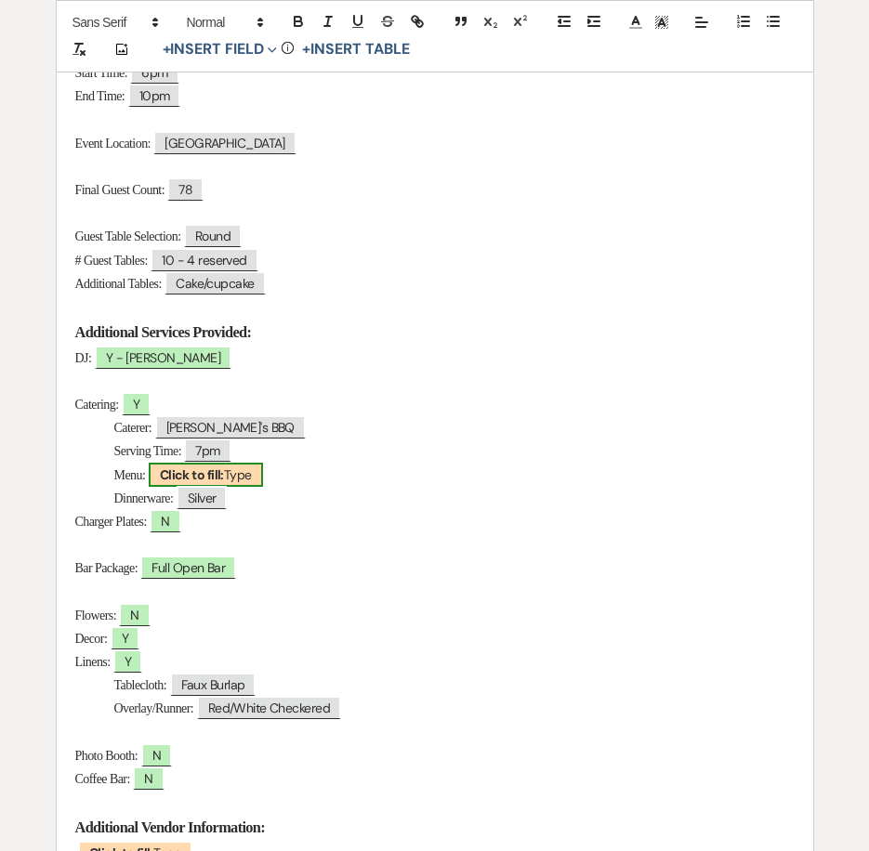
click at [251, 479] on span "Click to fill: Type" at bounding box center [206, 475] width 114 height 24
select select "Type"
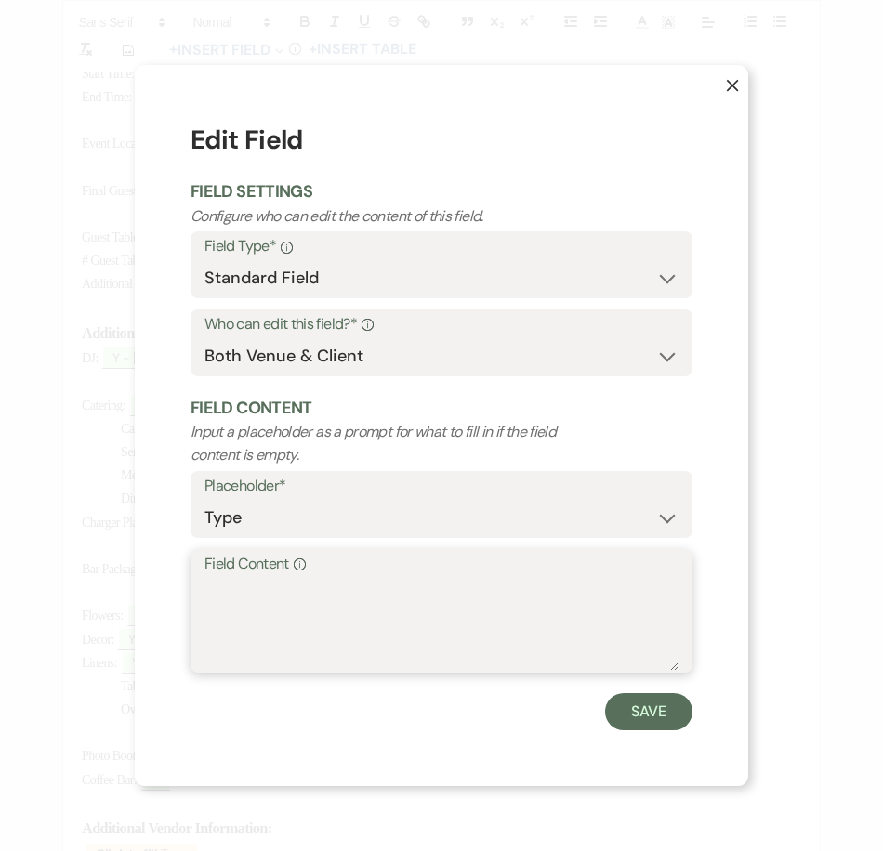
click at [317, 597] on textarea "Field Content Info" at bounding box center [441, 624] width 474 height 93
paste textarea "Brisket, turkey and pulled pork Potato salad, Cole slaw and pinto beans"
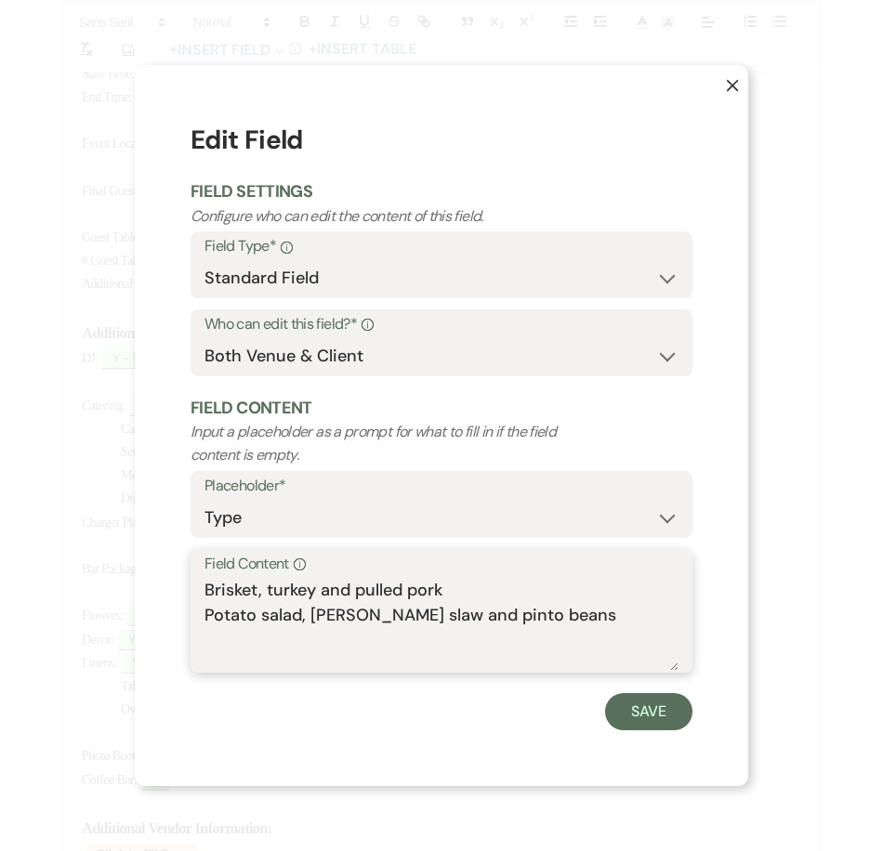
click at [434, 586] on textarea "Brisket, turkey and pulled pork Potato salad, Cole slaw and pinto beans" at bounding box center [441, 624] width 474 height 93
click at [340, 593] on textarea "Brisket, turkey and pulled pork Potato salad, Cole slaw and pinto beans" at bounding box center [441, 624] width 474 height 93
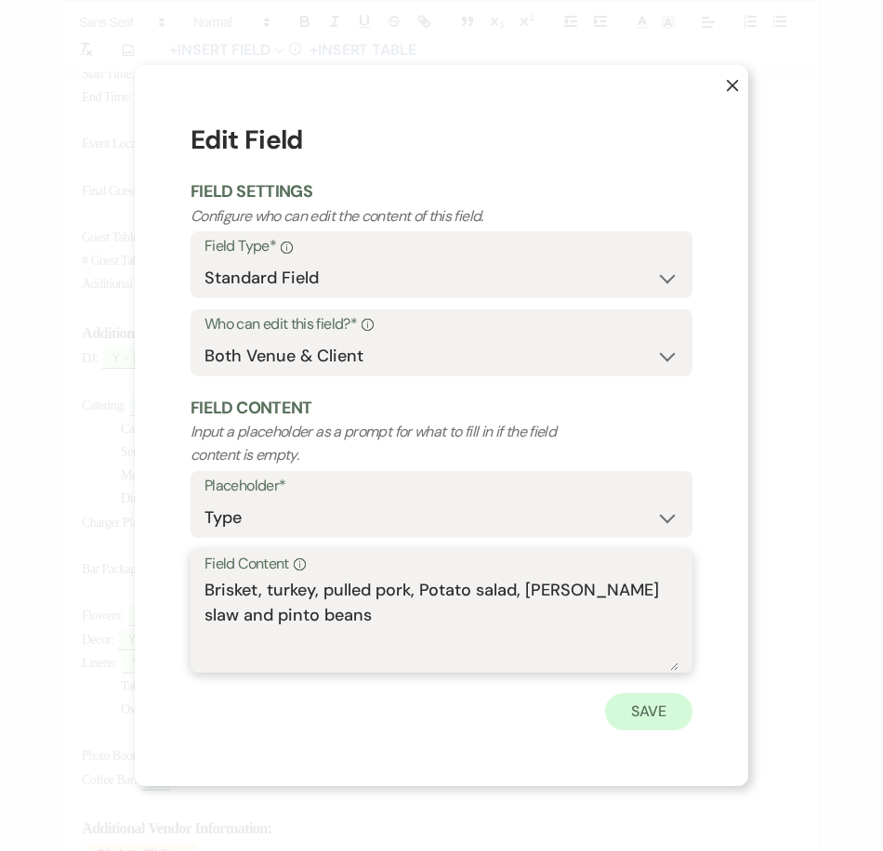
type textarea "Brisket, turkey, pulled pork, Potato salad, Cole slaw and pinto beans"
click at [620, 716] on button "Save" at bounding box center [648, 711] width 87 height 37
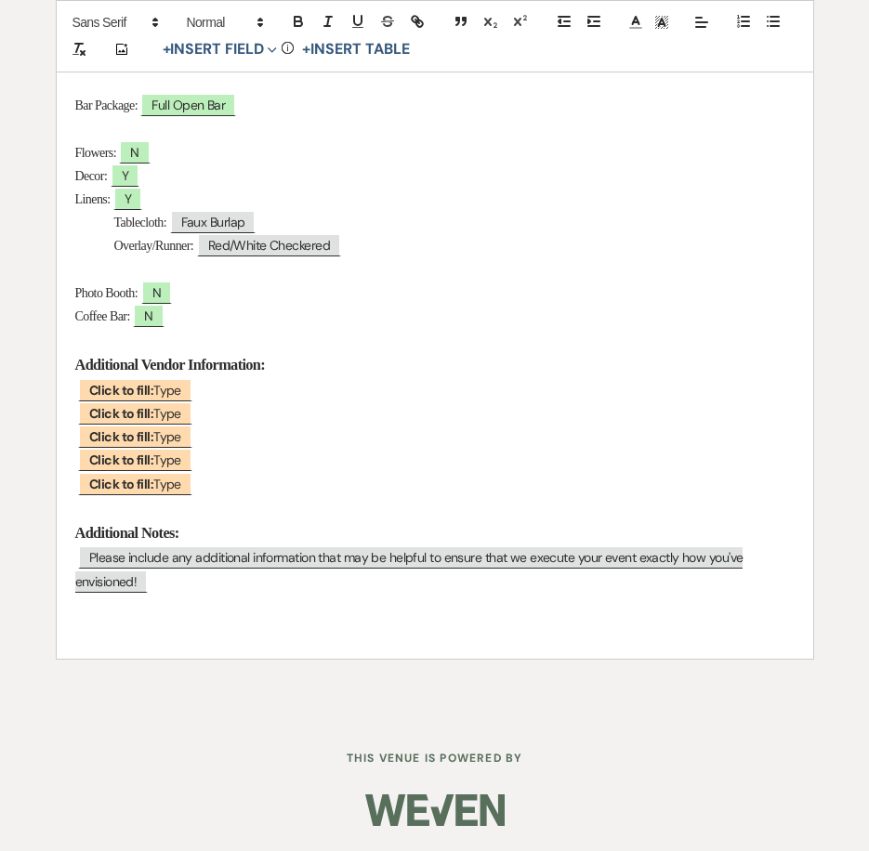
scroll to position [951, 0]
click at [235, 514] on p at bounding box center [434, 506] width 719 height 23
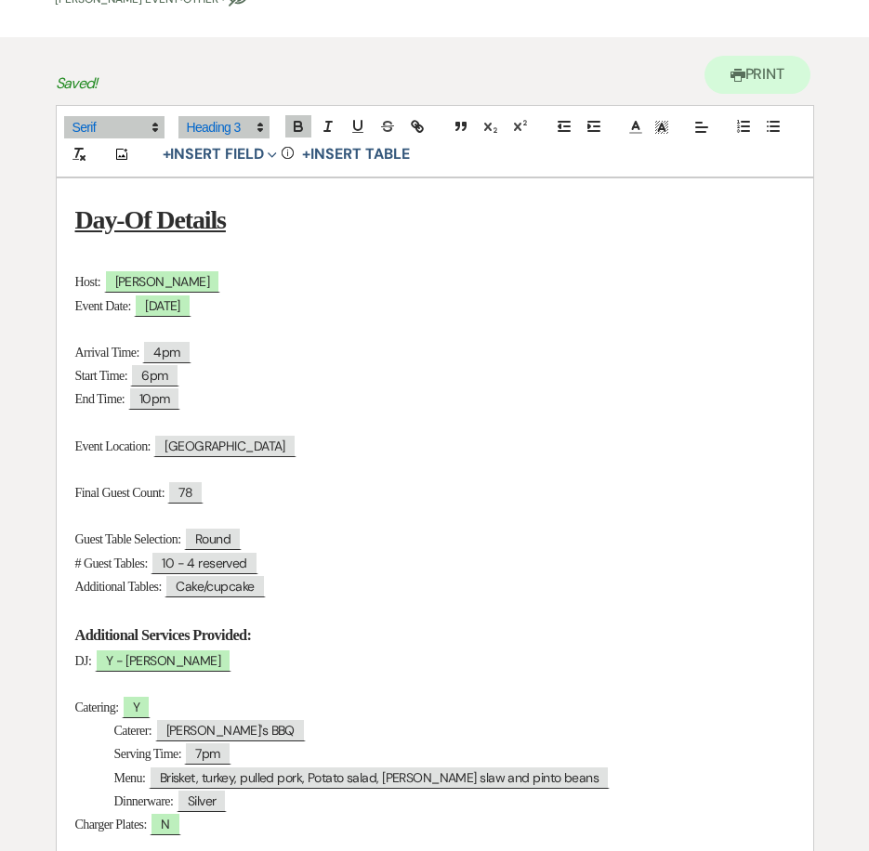
scroll to position [0, 0]
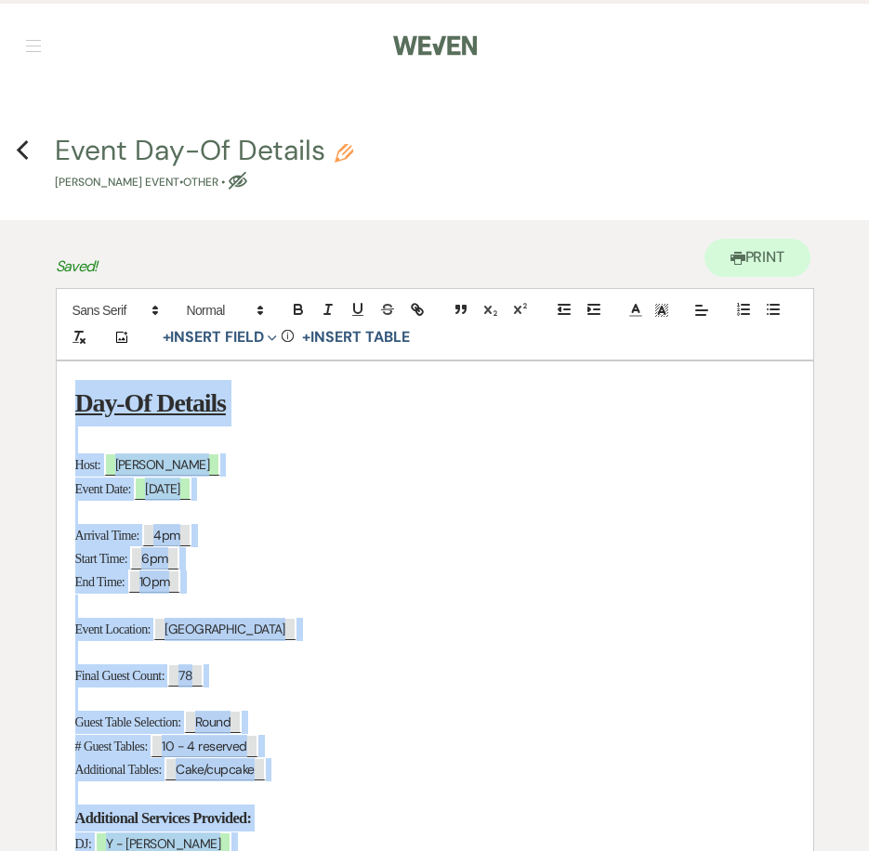
copy div "Day-Of Details Host: ﻿ Sharon ﻿ Event Date: ﻿ 09/12/2025 ﻿ Arrival Time: ﻿ 4pm …"
